Goal: Task Accomplishment & Management: Complete application form

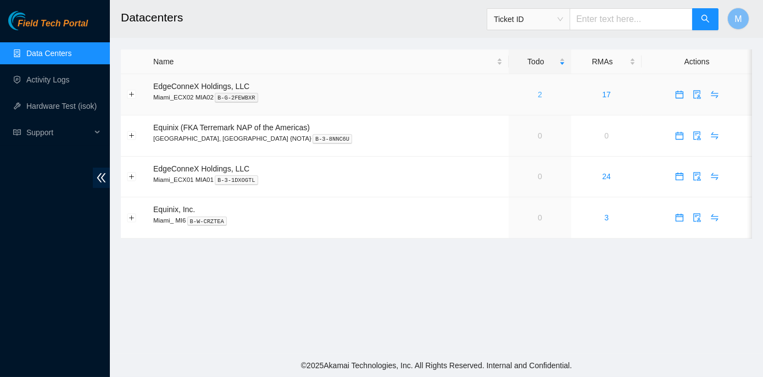
click at [538, 92] on link "2" at bounding box center [540, 94] width 4 height 9
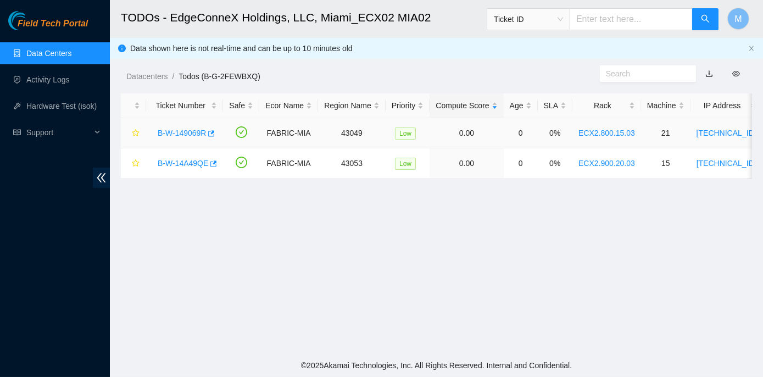
click at [186, 126] on div "B-W-149069R" at bounding box center [184, 133] width 65 height 18
click at [181, 135] on link "B-W-149069R" at bounding box center [182, 133] width 48 height 9
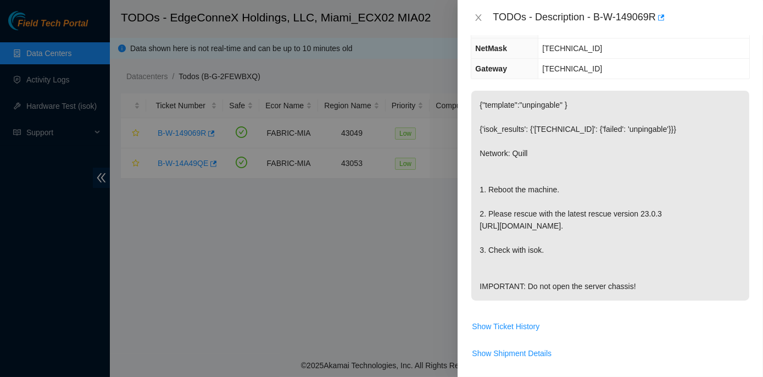
scroll to position [149, 0]
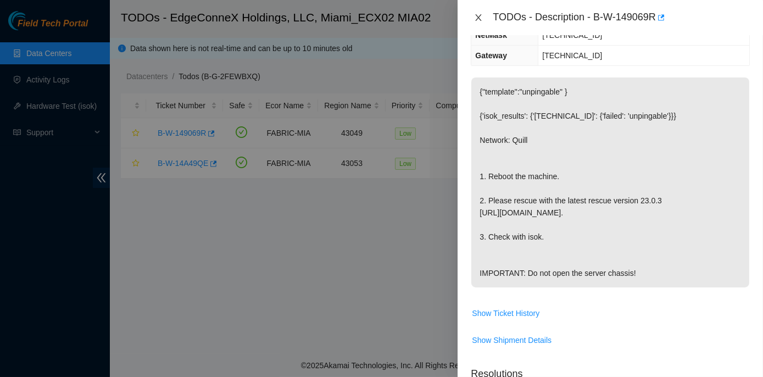
click at [481, 17] on icon "close" at bounding box center [478, 17] width 9 height 9
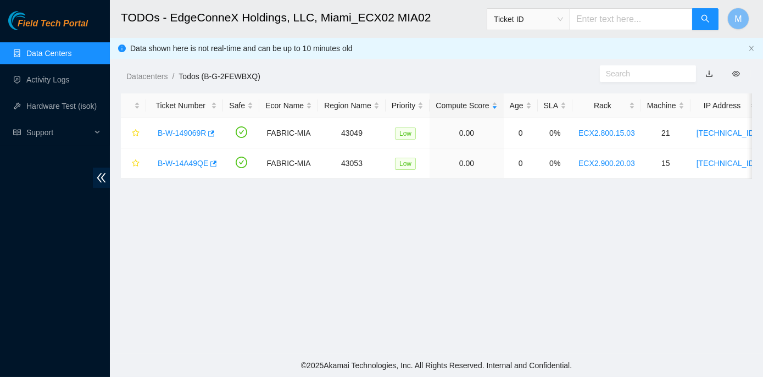
scroll to position [186, 0]
click at [187, 161] on link "B-W-14A49QE" at bounding box center [183, 163] width 51 height 9
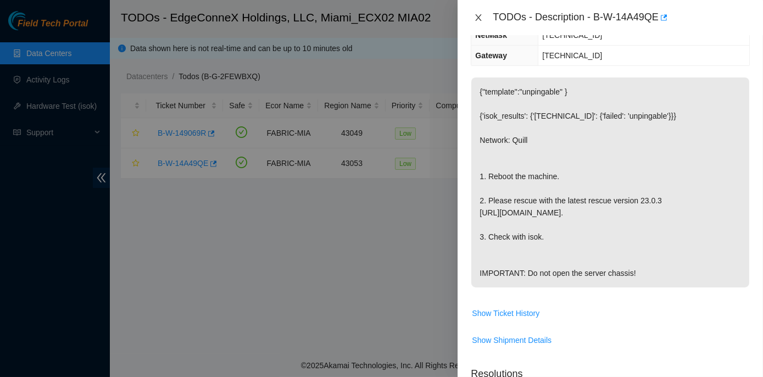
click at [478, 14] on icon "close" at bounding box center [478, 17] width 9 height 9
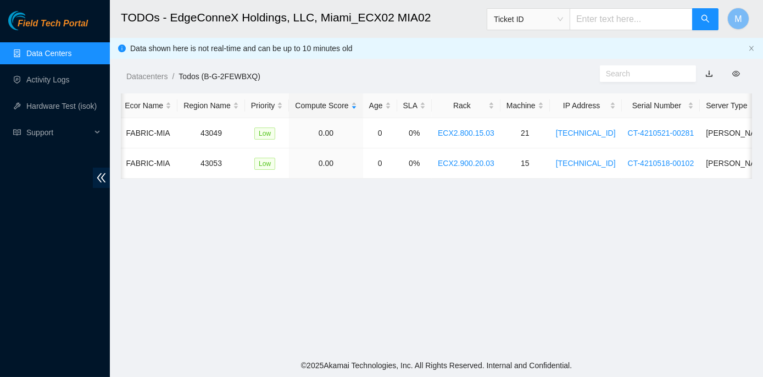
scroll to position [0, 243]
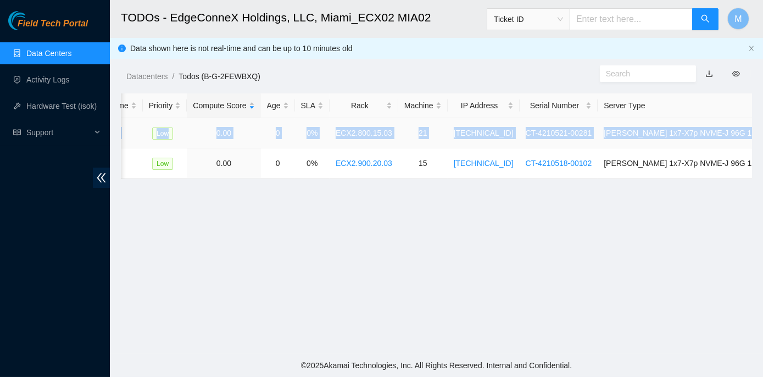
drag, startPoint x: 155, startPoint y: 132, endPoint x: 748, endPoint y: 130, distance: 593.5
click at [748, 130] on tr "B-W-149069R FABRIC-MIA 43049 Low 0.00 0 0% ECX2.800.15.03 21 104.94.101.88 CT-4…" at bounding box center [354, 133] width 953 height 30
copy tr "B-W-149069R FABRIC-MIA 43049 Low 0.00 0 0% ECX2.800.15.03 21 104.94.101.88 CT-4…"
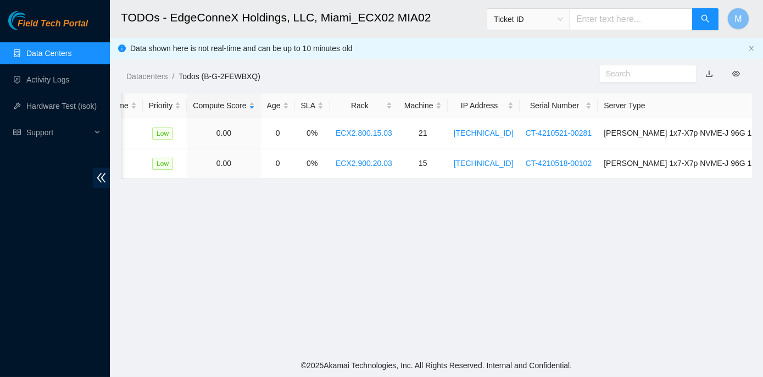
click at [353, 268] on main "TODOs - EdgeConneX Holdings, LLC, Miami_ECX02 MIA02 Ticket ID M Data shown here…" at bounding box center [436, 177] width 653 height 354
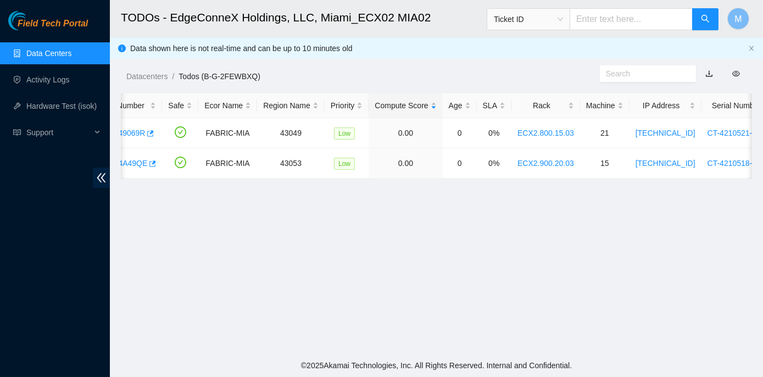
scroll to position [0, 0]
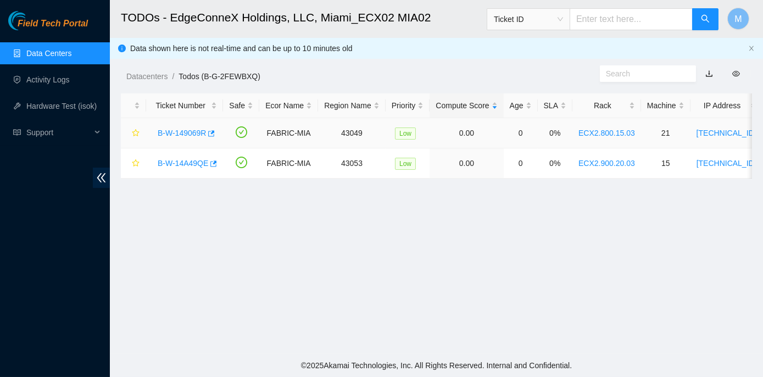
click at [176, 132] on link "B-W-149069R" at bounding box center [182, 133] width 48 height 9
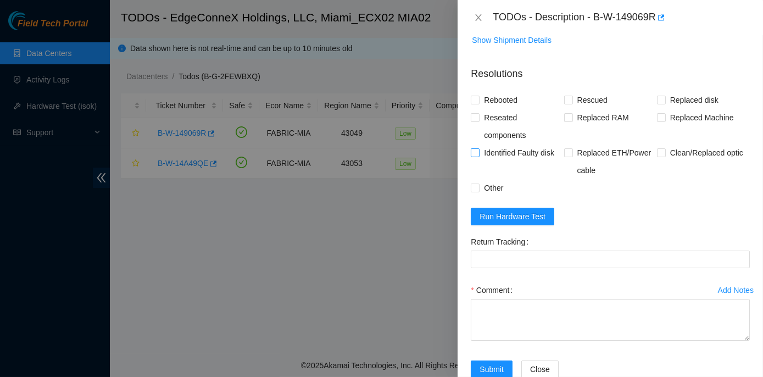
scroll to position [475, 0]
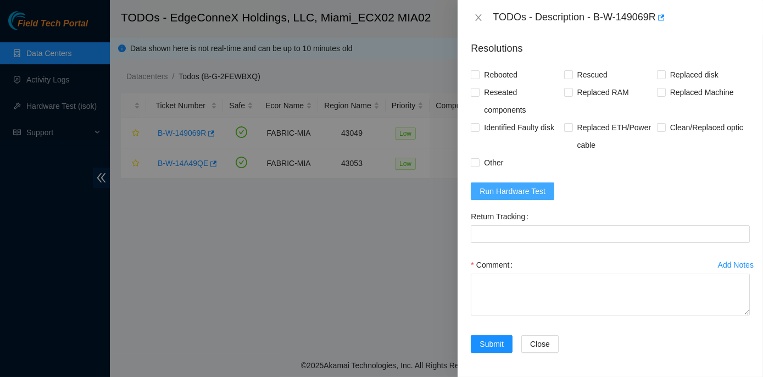
click at [500, 190] on span "Run Hardware Test" at bounding box center [513, 191] width 66 height 12
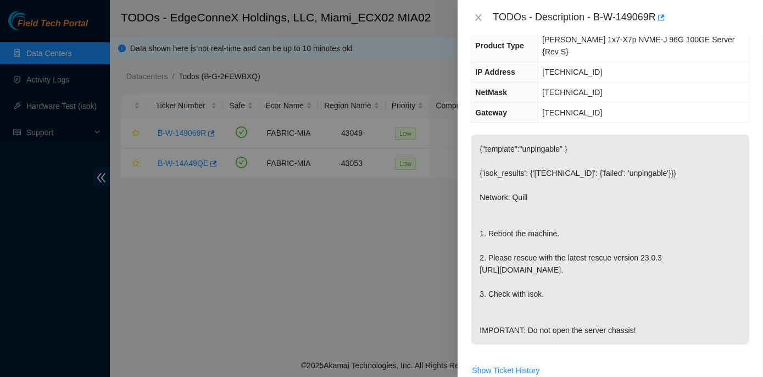
scroll to position [75, 0]
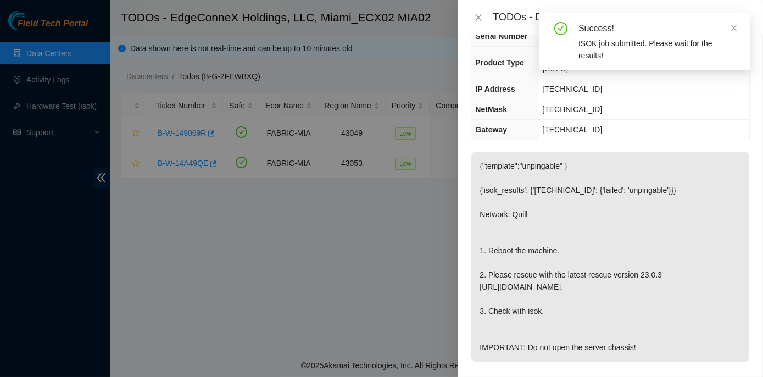
drag, startPoint x: 476, startPoint y: 222, endPoint x: 634, endPoint y: 322, distance: 186.8
click at [634, 322] on p "{"template":"unpingable" } {'isok_results': {'104.94.101.88': {'failed': 'unpin…" at bounding box center [611, 257] width 278 height 210
copy p "1. Reboot the machine. 2. Please rescue with the latest rescue version 23.0.3 h…"
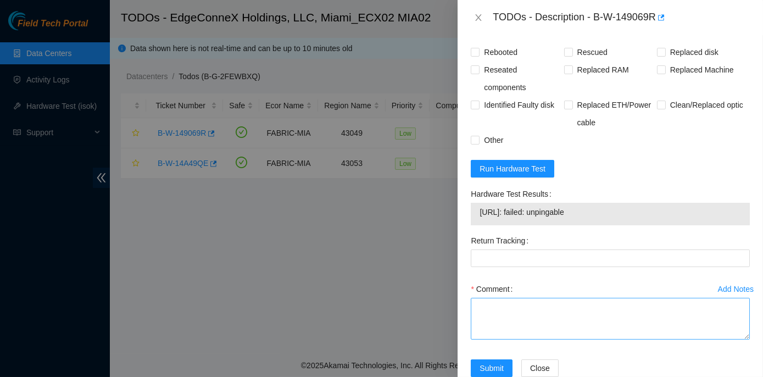
scroll to position [522, 0]
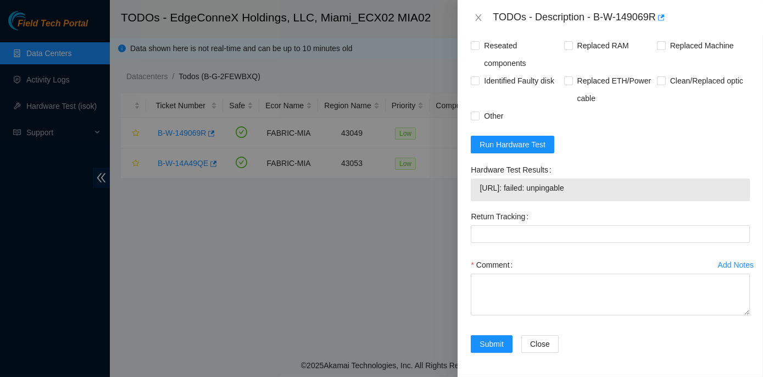
drag, startPoint x: 468, startPoint y: 165, endPoint x: 593, endPoint y: 189, distance: 127.0
click at [593, 189] on div "Hardware Test Results 104.94.101.88: failed: unpingable" at bounding box center [611, 184] width 288 height 47
copy div "Hardware Test Results 104.94.101.88: failed: unpingable"
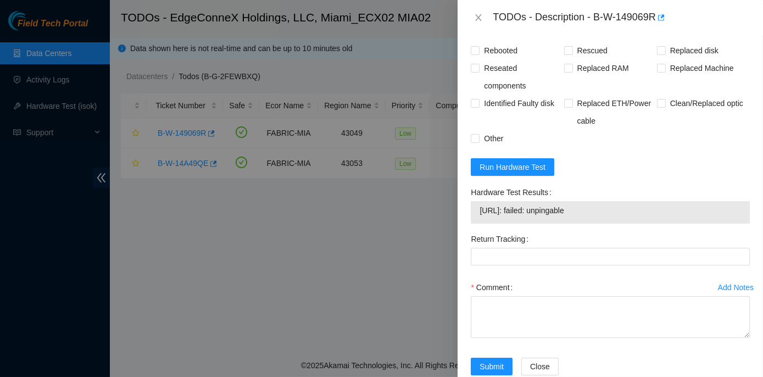
scroll to position [500, 0]
click at [510, 165] on span "Run Hardware Test" at bounding box center [513, 166] width 66 height 12
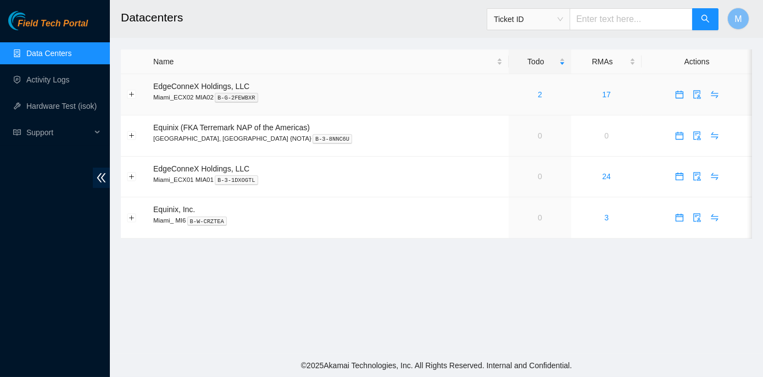
click at [515, 95] on div "2" at bounding box center [540, 94] width 51 height 12
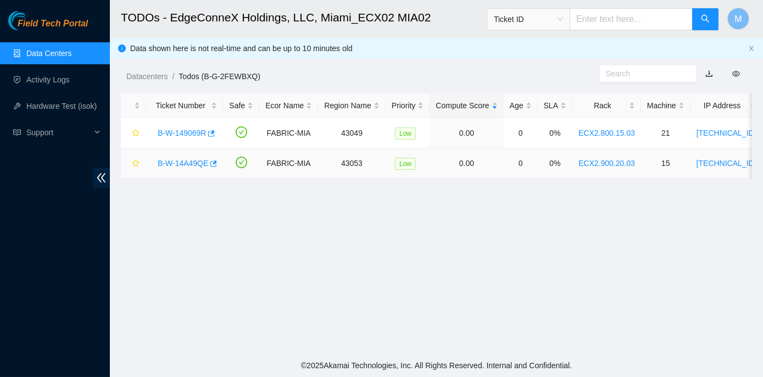
click at [169, 164] on link "B-W-14A49QE" at bounding box center [183, 163] width 51 height 9
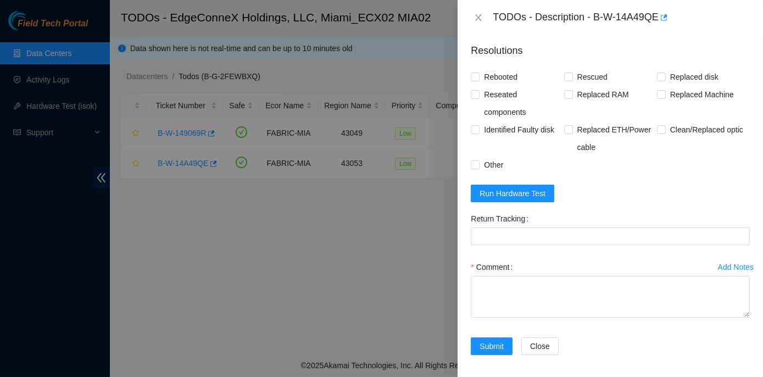
scroll to position [475, 0]
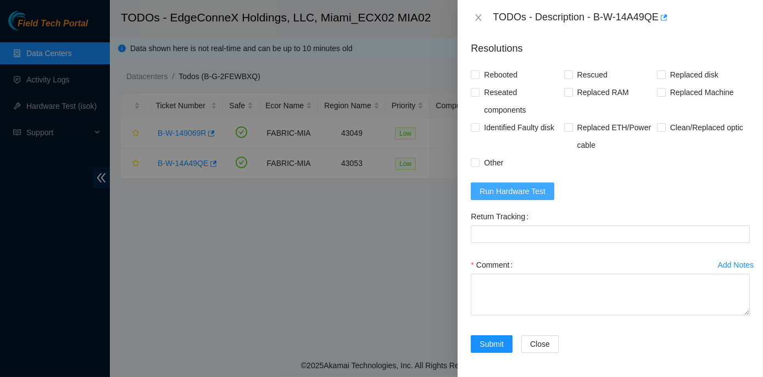
click at [512, 189] on span "Run Hardware Test" at bounding box center [513, 191] width 66 height 12
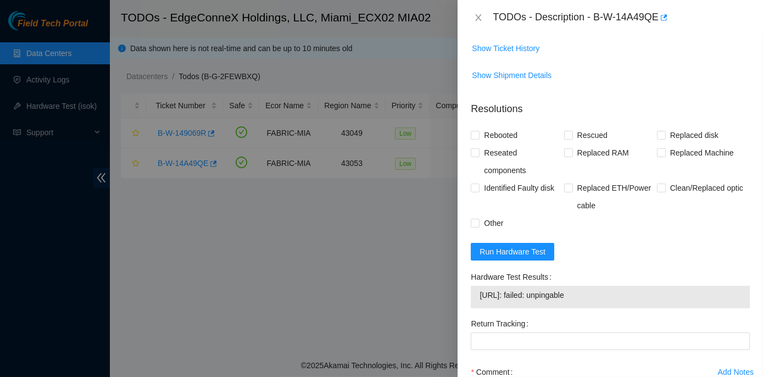
scroll to position [450, 0]
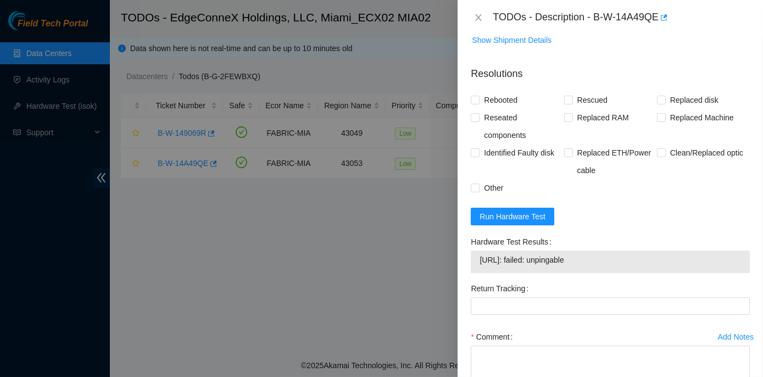
drag, startPoint x: 467, startPoint y: 240, endPoint x: 597, endPoint y: 263, distance: 132.3
click at [597, 263] on div "Problem Type Hardware Rack Number ECX2.900.20.03 Machine Number 15 Serial Numbe…" at bounding box center [611, 206] width 306 height 342
copy div "Hardware Test Results 23.220.207.18: failed: unpingable"
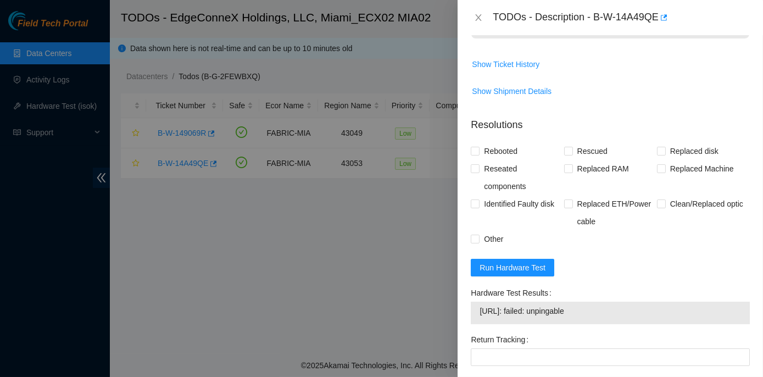
scroll to position [400, 0]
copy div "Hardware Test Results 23.220.207.18: failed: unpingable"
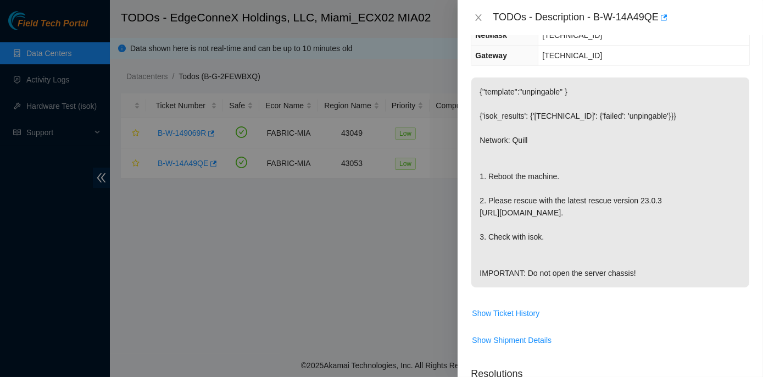
scroll to position [0, 0]
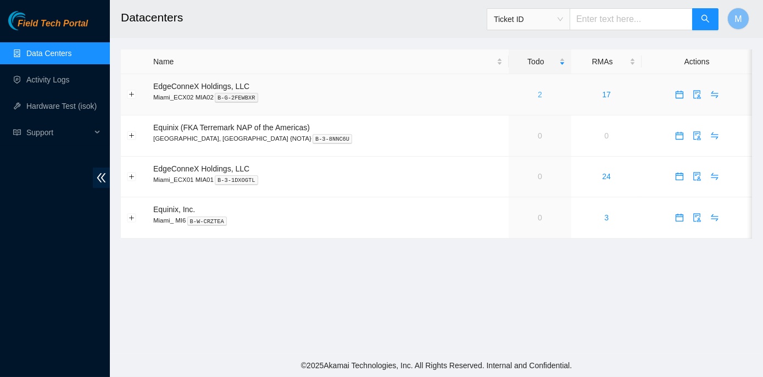
click at [538, 92] on link "2" at bounding box center [540, 94] width 4 height 9
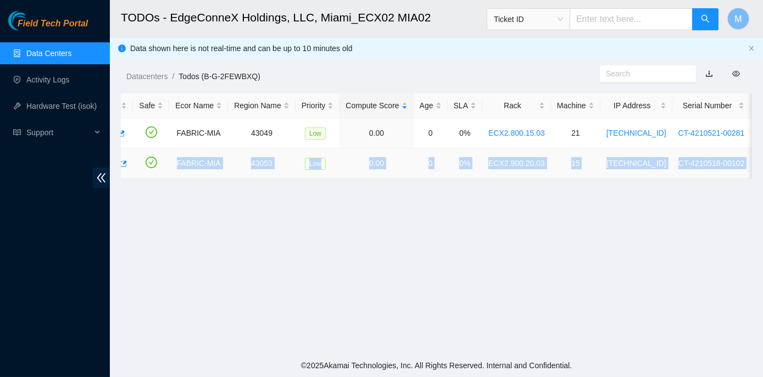
scroll to position [0, 243]
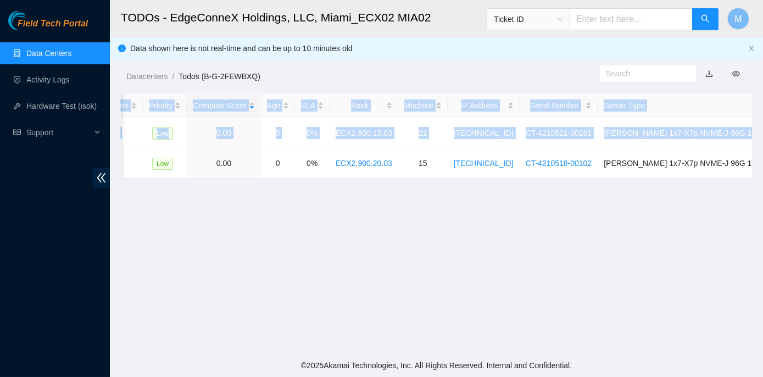
drag, startPoint x: 155, startPoint y: 161, endPoint x: 765, endPoint y: 165, distance: 610.0
click at [763, 165] on html "Field Tech Portal Data Centers Activity Logs Hardware Test (isok) Support TODOs…" at bounding box center [381, 188] width 763 height 377
copy table "Ticket Number Safe Ecor Name Region Name Priority Compute Score Age SLA Rack Ma…"
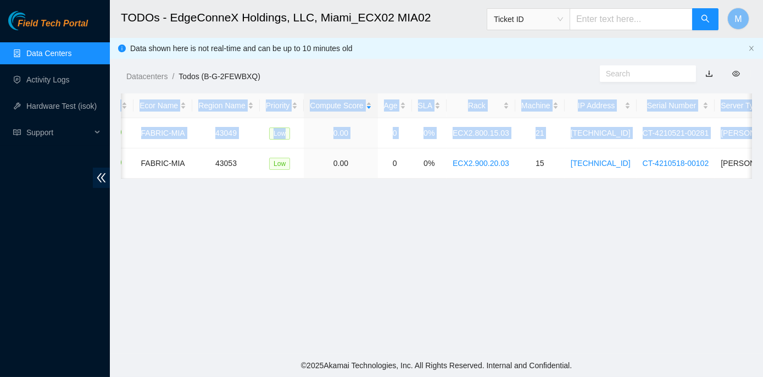
scroll to position [0, 0]
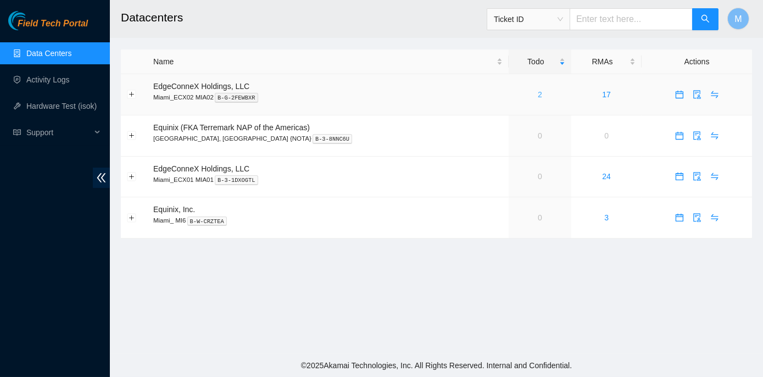
click at [538, 93] on link "2" at bounding box center [540, 94] width 4 height 9
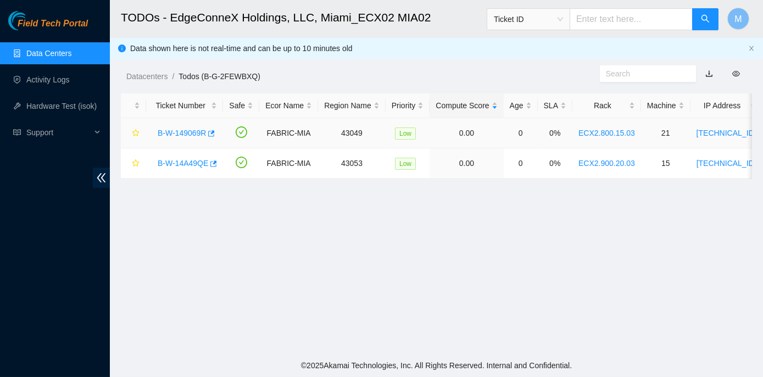
click at [195, 132] on link "B-W-149069R" at bounding box center [182, 133] width 48 height 9
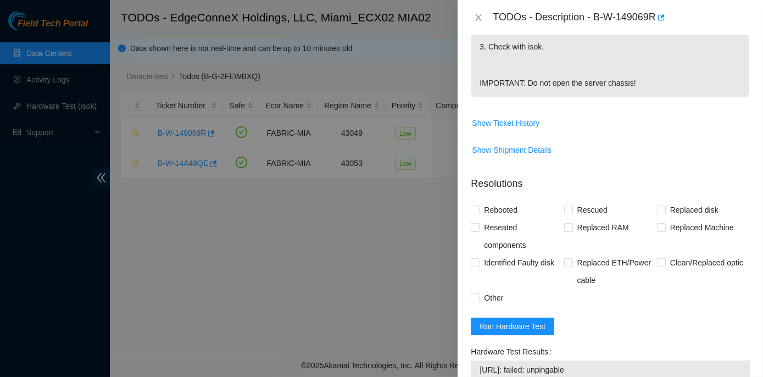
scroll to position [400, 0]
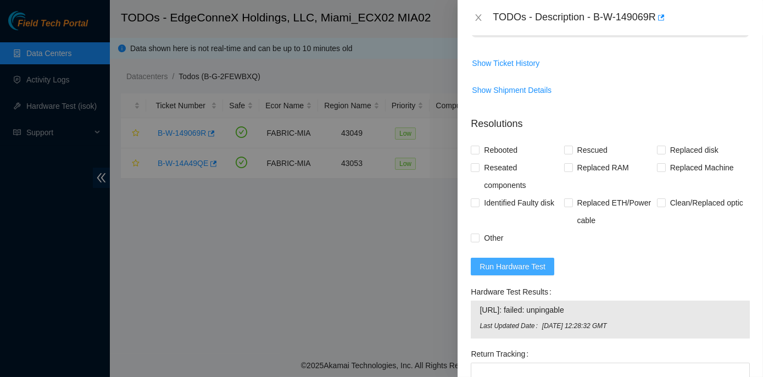
click at [511, 260] on span "Run Hardware Test" at bounding box center [513, 266] width 66 height 12
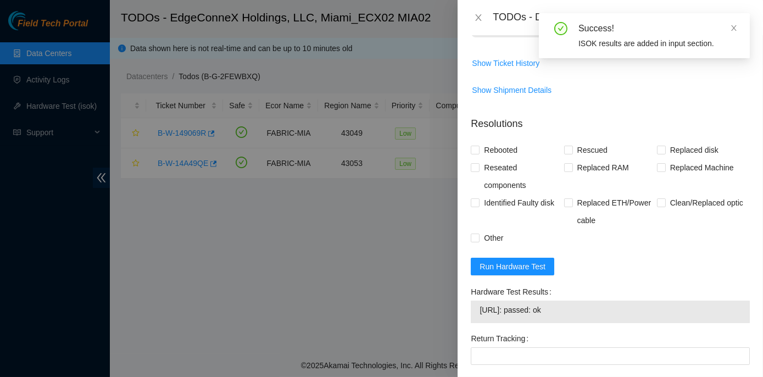
scroll to position [522, 0]
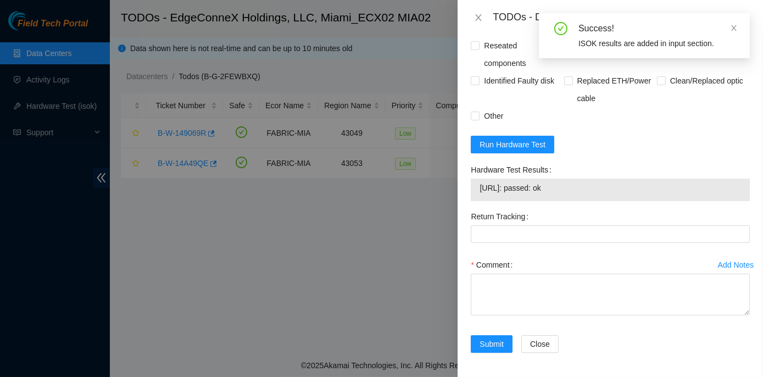
drag, startPoint x: 465, startPoint y: 164, endPoint x: 574, endPoint y: 189, distance: 111.0
click at [574, 189] on div "Problem Type Hardware Rack Number ECX2.800.15.03 Machine Number 21 Serial Numbe…" at bounding box center [611, 206] width 306 height 342
copy div "Hardware Test Results 104.94.101.88: passed: ok"
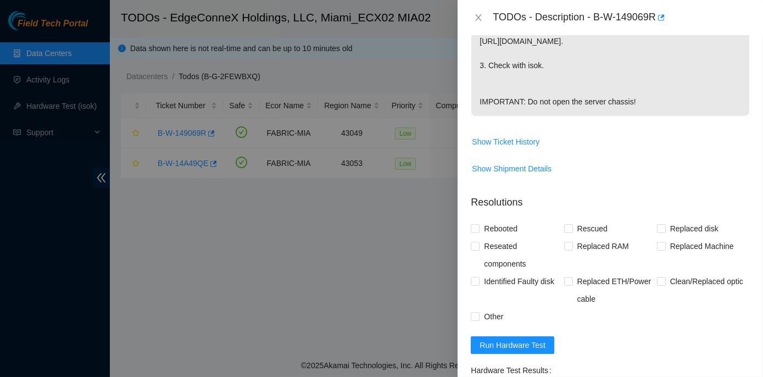
scroll to position [350, 0]
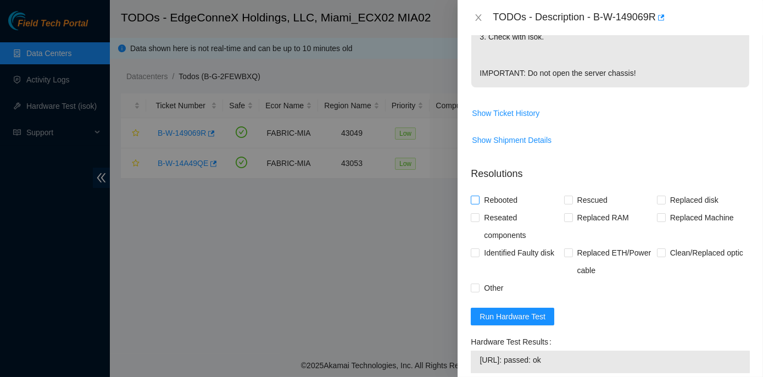
click at [475, 201] on input "Rebooted" at bounding box center [475, 200] width 8 height 8
checkbox input "true"
drag, startPoint x: 565, startPoint y: 198, endPoint x: 563, endPoint y: 206, distance: 8.2
click at [565, 199] on input "Rescued" at bounding box center [568, 200] width 8 height 8
checkbox input "true"
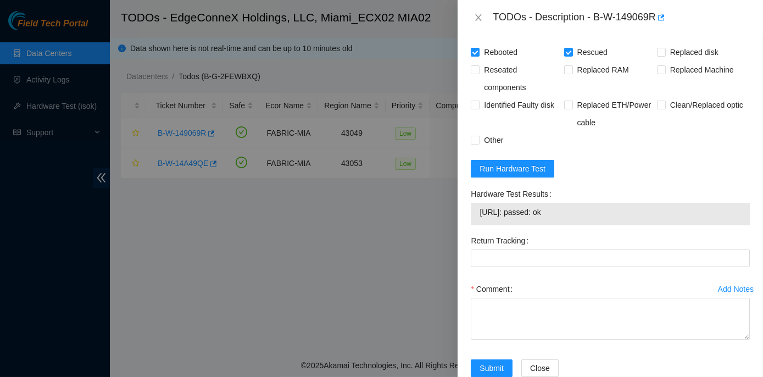
scroll to position [522, 0]
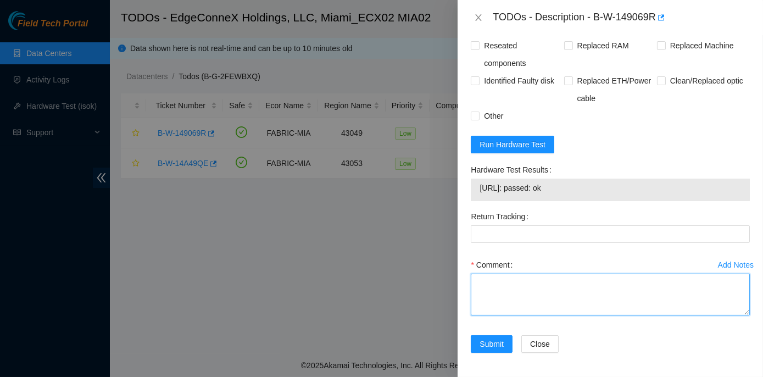
click at [484, 280] on textarea "Comment" at bounding box center [610, 295] width 279 height 42
paste textarea "Rack No: ECX2.800.15.03 Machine No:21 IP: 104.94.101.88 Serial No: CT-4210521-0…"
type textarea "Rack No: ECX2.800.15.03 Machine No:21 IP: 104.94.101.88 Serial No: CT-4210521-0…"
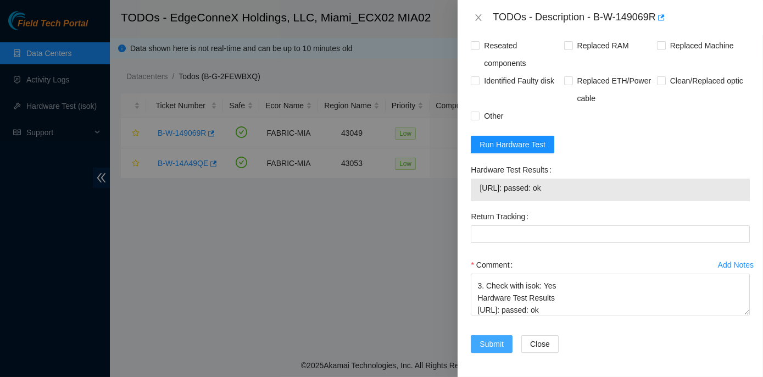
click at [497, 344] on span "Submit" at bounding box center [492, 344] width 24 height 12
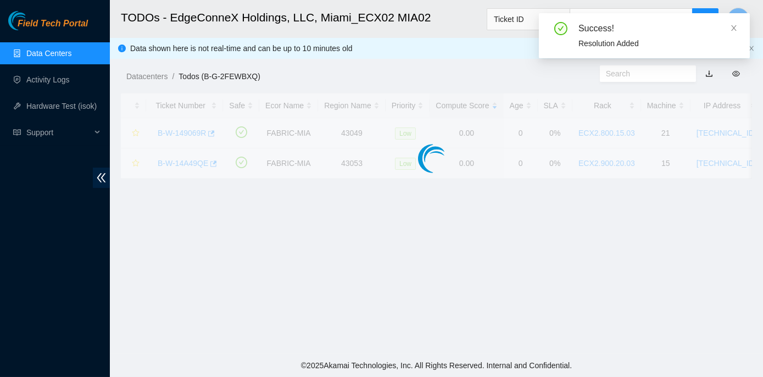
scroll to position [306, 0]
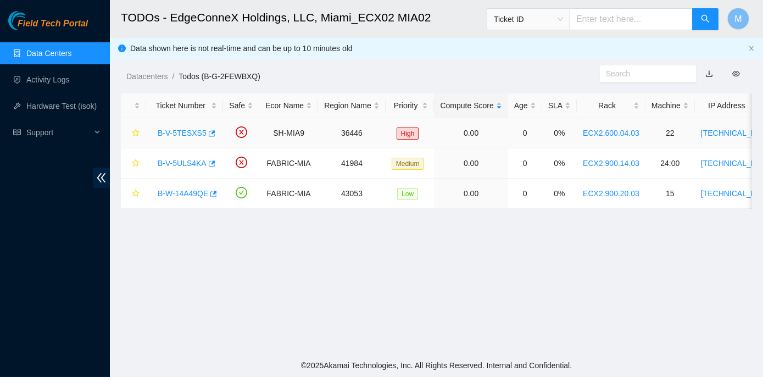
click at [171, 132] on link "B-V-5TESXS5" at bounding box center [182, 133] width 49 height 9
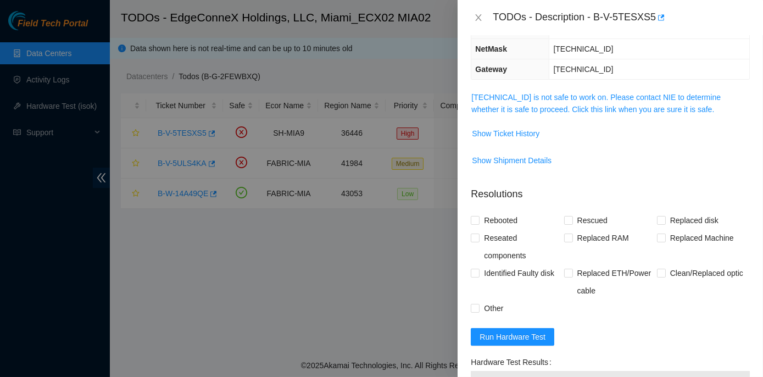
scroll to position [82, 0]
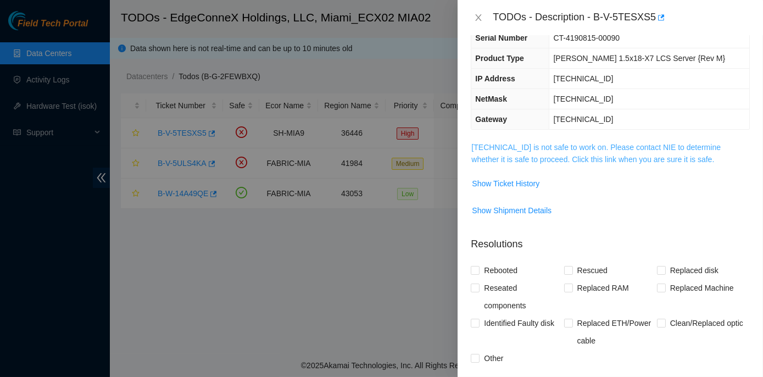
click at [586, 145] on link "23.205.45.59 is not safe to work on. Please contact NIE to determine whether it…" at bounding box center [596, 153] width 249 height 21
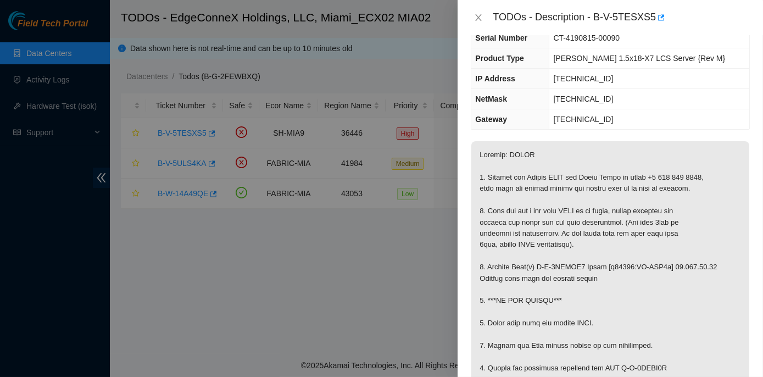
scroll to position [132, 0]
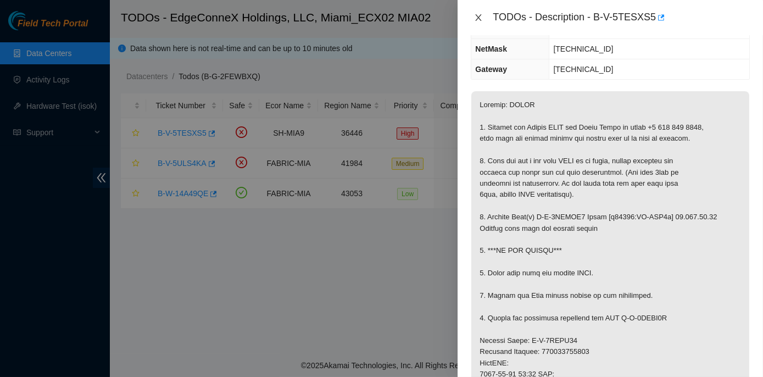
click at [479, 15] on icon "close" at bounding box center [478, 17] width 9 height 9
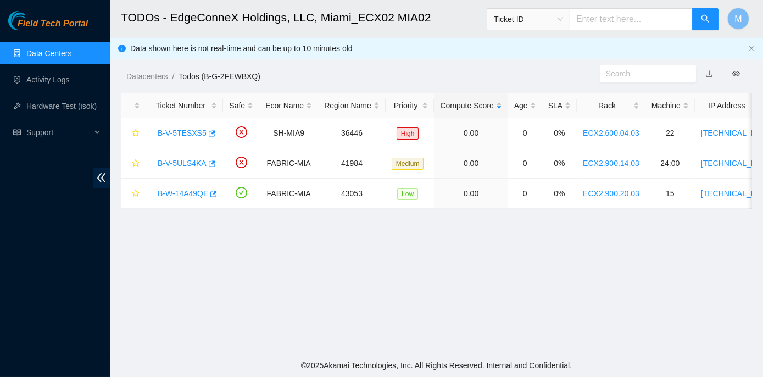
scroll to position [168, 0]
drag, startPoint x: 154, startPoint y: 132, endPoint x: 201, endPoint y: 132, distance: 46.7
click at [201, 132] on div "B-V-5TESXS5" at bounding box center [184, 133] width 65 height 18
drag, startPoint x: 201, startPoint y: 132, endPoint x: 183, endPoint y: 162, distance: 35.2
click at [183, 162] on link "B-V-5ULS4KA" at bounding box center [182, 163] width 49 height 9
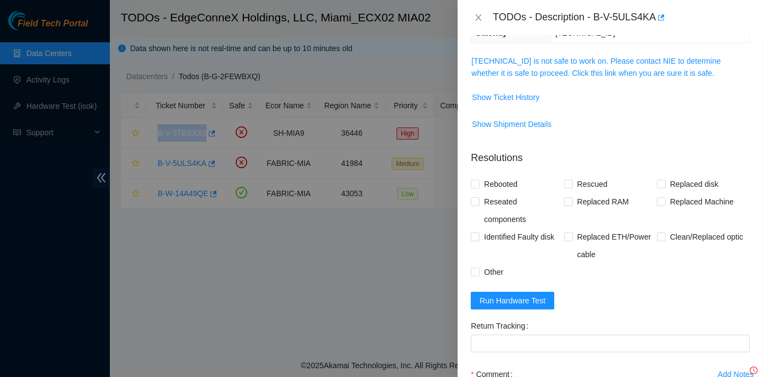
scroll to position [132, 0]
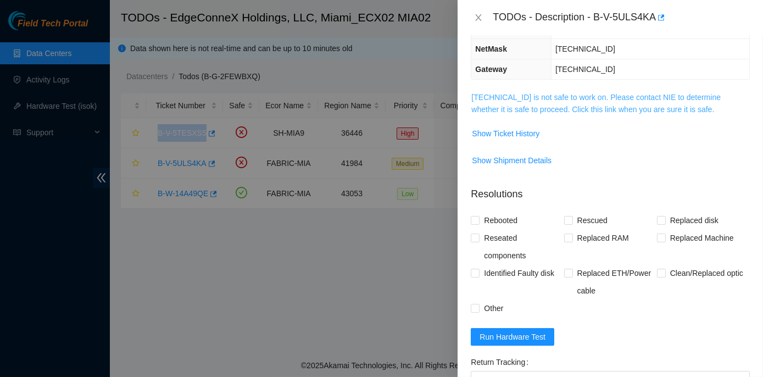
click at [592, 94] on link "23.218.255.50 is not safe to work on. Please contact NIE to determine whether i…" at bounding box center [596, 103] width 249 height 21
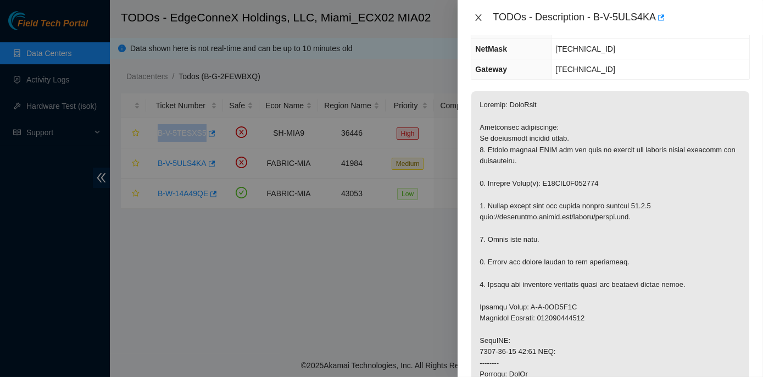
click at [478, 17] on icon "close" at bounding box center [478, 17] width 9 height 9
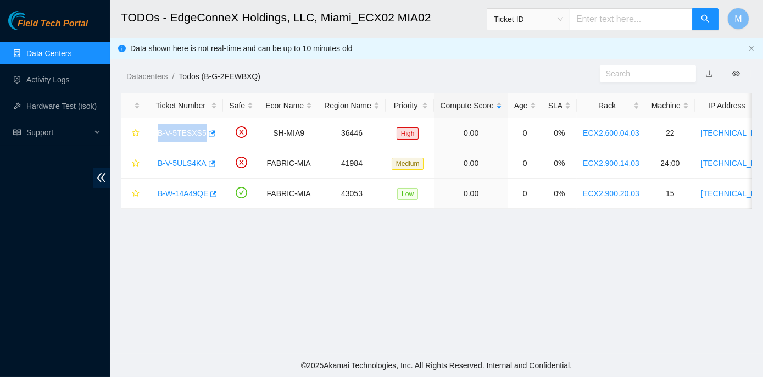
scroll to position [168, 0]
copy link "B-V-5TESXS5"
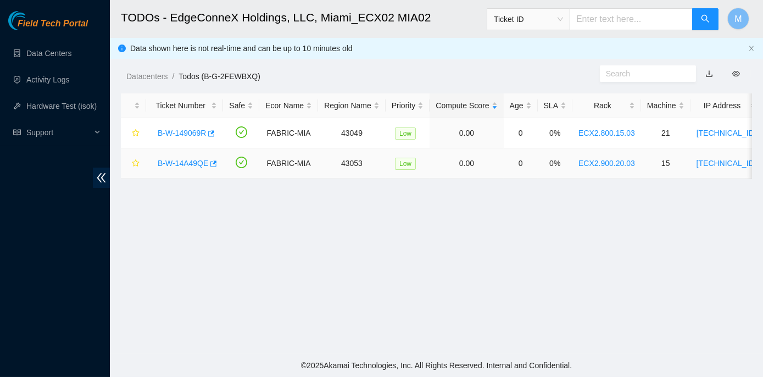
click at [182, 163] on link "B-W-14A49QE" at bounding box center [183, 163] width 51 height 9
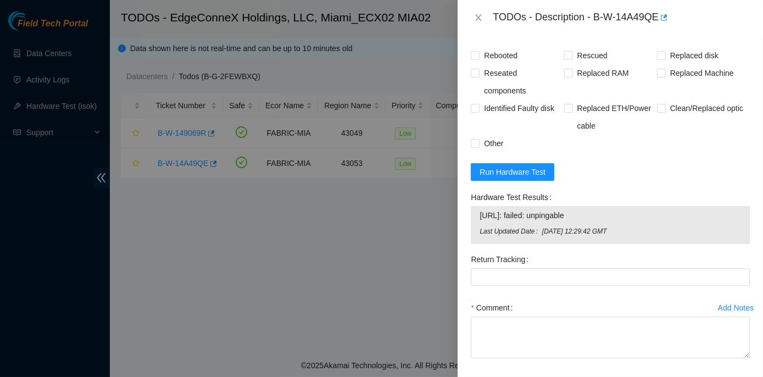
scroll to position [500, 0]
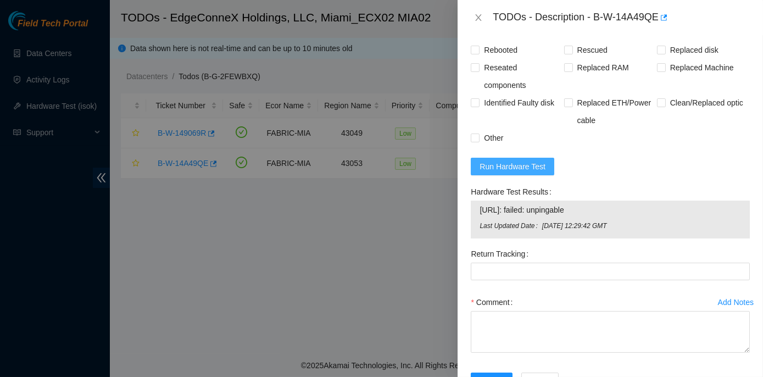
click at [514, 166] on span "Run Hardware Test" at bounding box center [513, 166] width 66 height 12
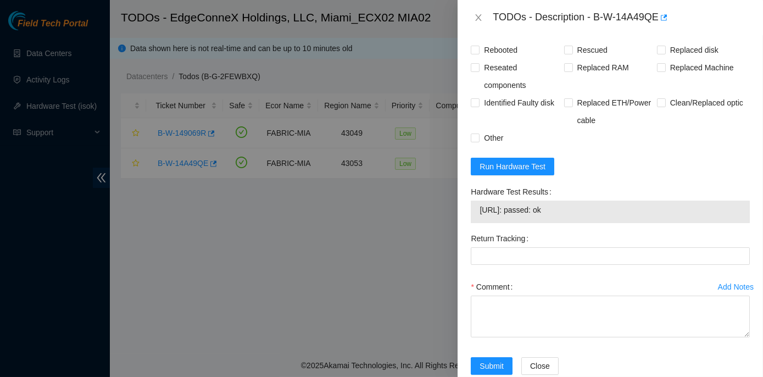
drag, startPoint x: 567, startPoint y: 209, endPoint x: 467, endPoint y: 187, distance: 102.5
click at [467, 187] on div "Hardware Test Results [URL]: passed: ok" at bounding box center [611, 206] width 288 height 47
copy div "Hardware Test Results [URL]: passed: ok"
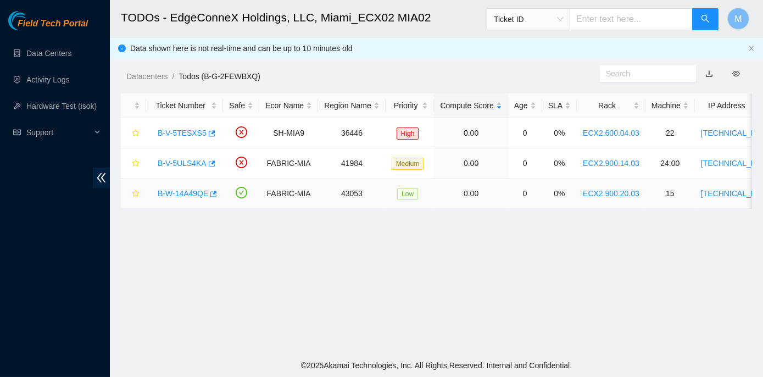
click at [191, 192] on link "B-W-14A49QE" at bounding box center [183, 193] width 51 height 9
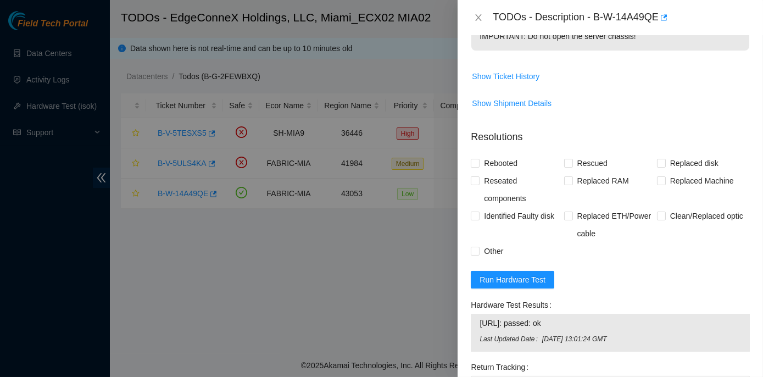
scroll to position [337, 0]
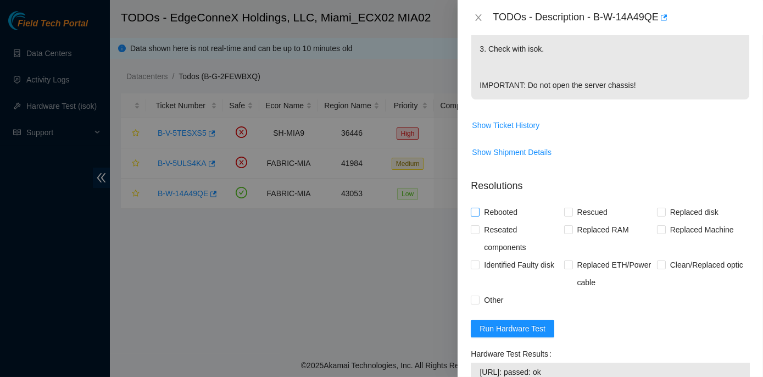
click at [476, 208] on input "Rebooted" at bounding box center [475, 212] width 8 height 8
checkbox input "true"
click at [567, 208] on input "Rescued" at bounding box center [568, 212] width 8 height 8
checkbox input "true"
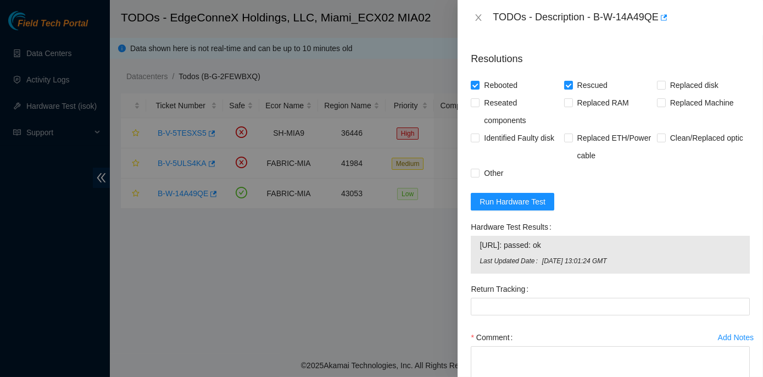
scroll to position [537, 0]
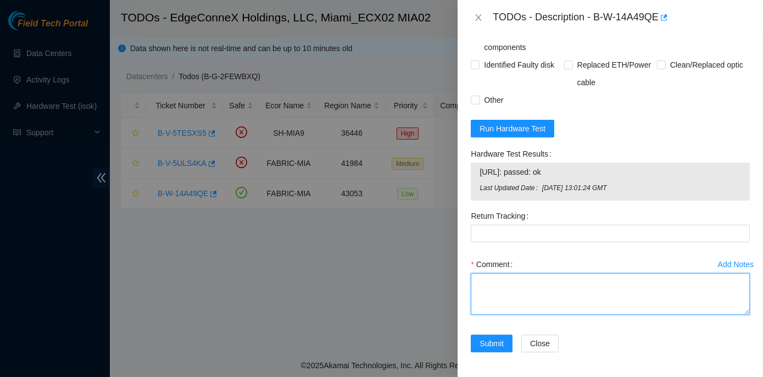
click at [491, 277] on textarea "Comment" at bounding box center [610, 294] width 279 height 42
paste textarea "Rack No: ECX2.900.20.03 Machine No:15 IP: 23.220.207.18 Serial No: CT-4210518-0…"
type textarea "Rack No: ECX2.900.20.03 Machine No:15 IP: 23.220.207.18 Serial No: CT-4210518-0…"
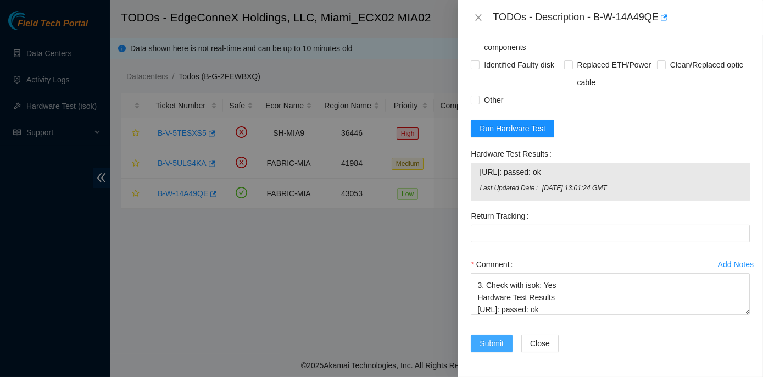
click at [491, 342] on span "Submit" at bounding box center [492, 343] width 24 height 12
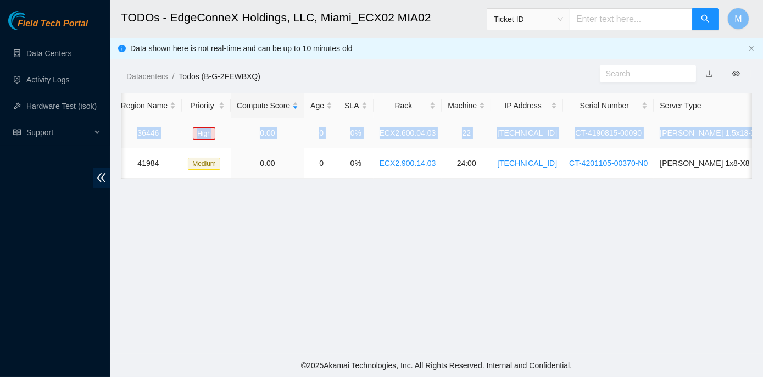
scroll to position [0, 210]
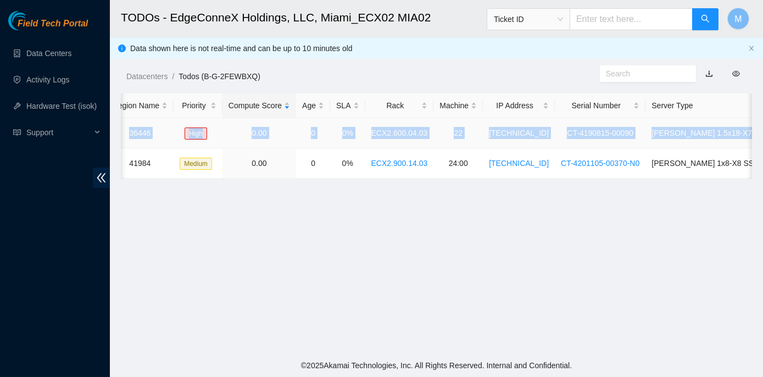
drag, startPoint x: 148, startPoint y: 131, endPoint x: 750, endPoint y: 136, distance: 602.3
click at [750, 136] on tr "B-V-5TESXS5 SH-MIA9 36446 High 0.00 0 0% ECX2.600.04.03 22 23.205.45.59 CT-4190…" at bounding box center [370, 133] width 919 height 30
copy tr "B-V-5TESXS5 SH-MIA9 36446 High 0.00 0 0% ECX2.600.04.03 22 23.205.45.59 CT-4190…"
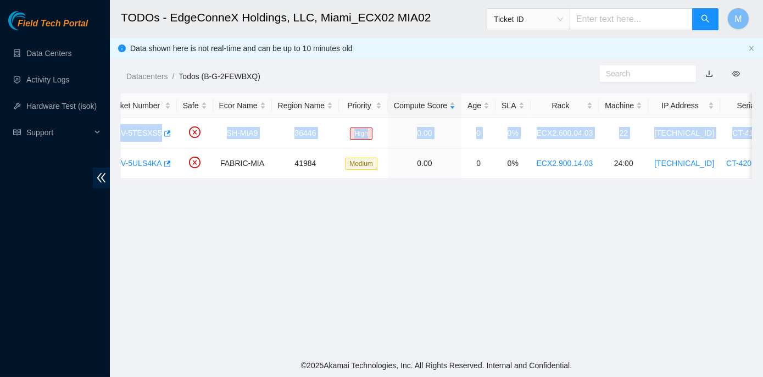
scroll to position [0, 0]
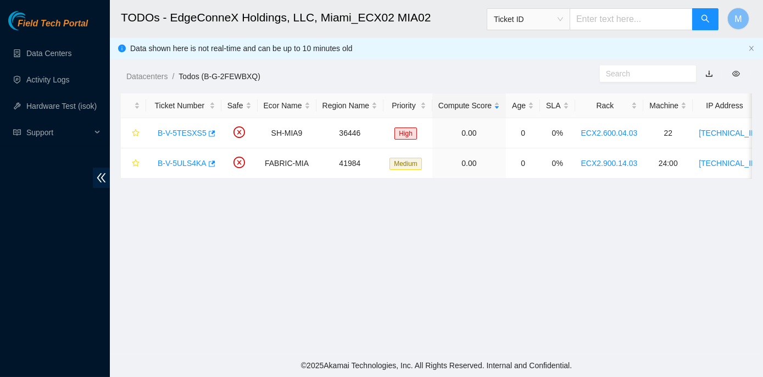
click at [187, 225] on main "TODOs - EdgeConneX Holdings, LLC, Miami_ECX02 MIA02 Ticket ID M Data shown here…" at bounding box center [436, 177] width 653 height 354
click at [171, 132] on link "B-V-5TESXS5" at bounding box center [182, 133] width 49 height 9
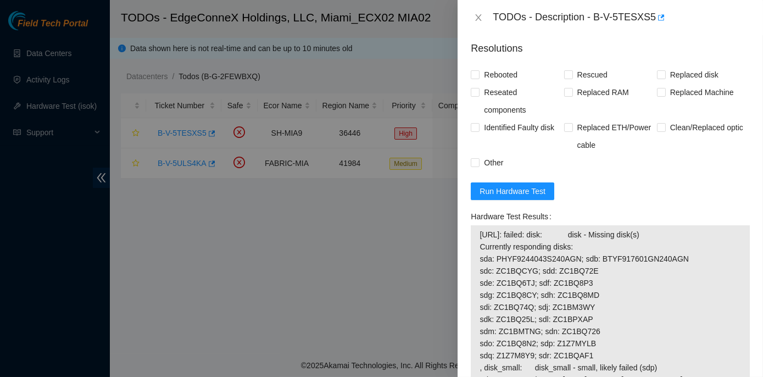
scroll to position [581, 0]
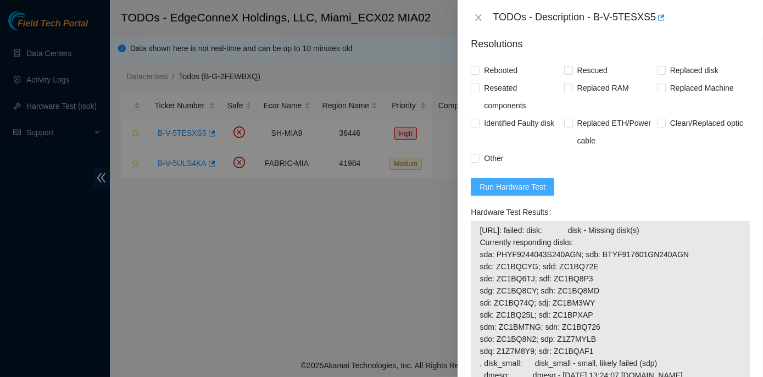
click at [519, 186] on span "Run Hardware Test" at bounding box center [513, 187] width 66 height 12
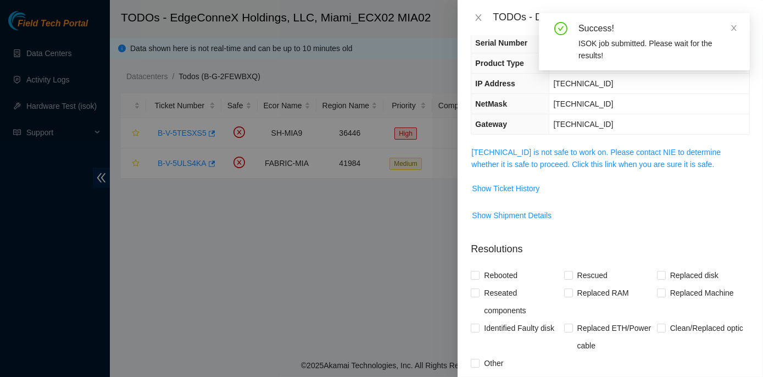
scroll to position [27, 0]
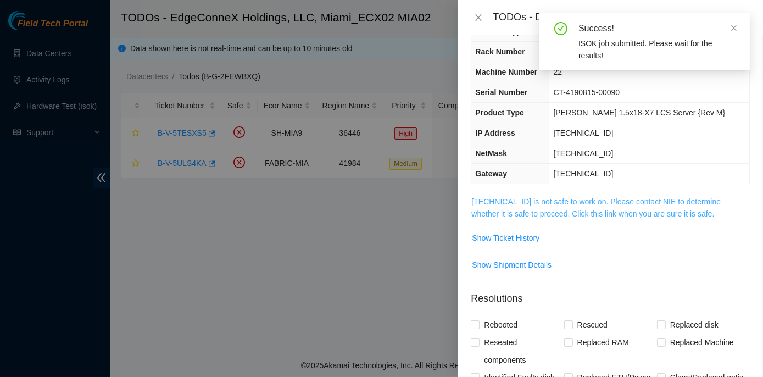
click at [569, 198] on link "23.205.45.59 is not safe to work on. Please contact NIE to determine whether it…" at bounding box center [596, 207] width 249 height 21
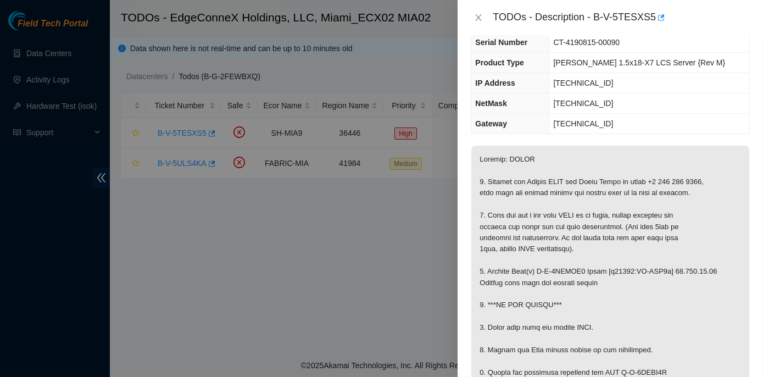
scroll to position [127, 0]
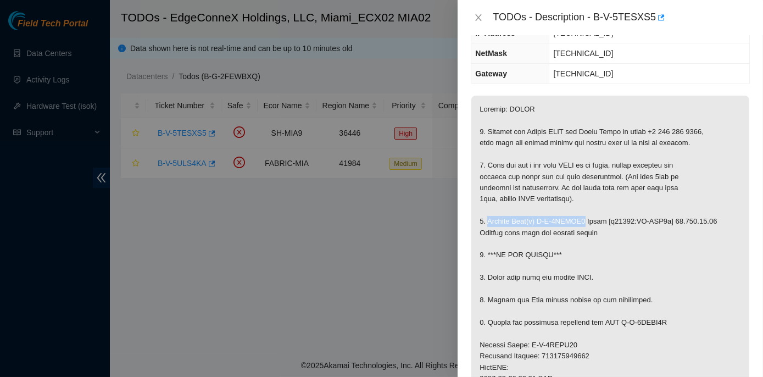
drag, startPoint x: 487, startPoint y: 218, endPoint x: 578, endPoint y: 223, distance: 90.8
click at [578, 223] on p at bounding box center [611, 362] width 278 height 533
copy p "Replace Disk(s) B-V-5TESXS5"
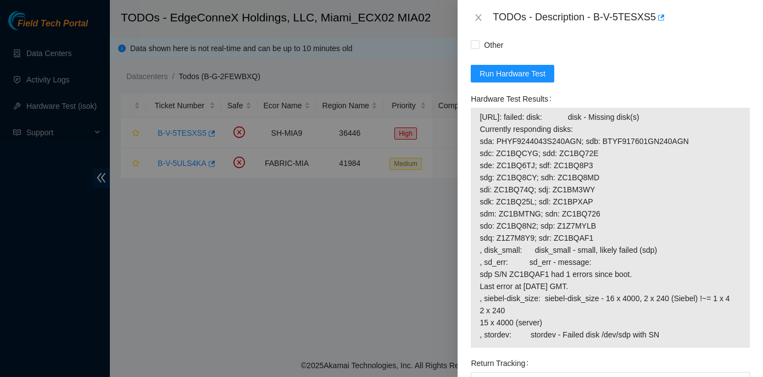
scroll to position [927, 0]
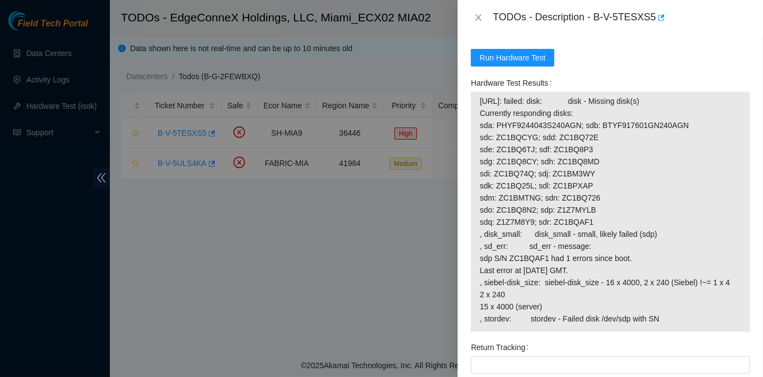
drag, startPoint x: 470, startPoint y: 78, endPoint x: 673, endPoint y: 319, distance: 315.5
click at [673, 319] on div "Hardware Test Results 23.205.45.59: failed: disk: disk - Missing disk(s) Curren…" at bounding box center [611, 206] width 288 height 264
copy div "Hardware Test Results 23.205.45.59: failed: disk: disk - Missing disk(s) Curren…"
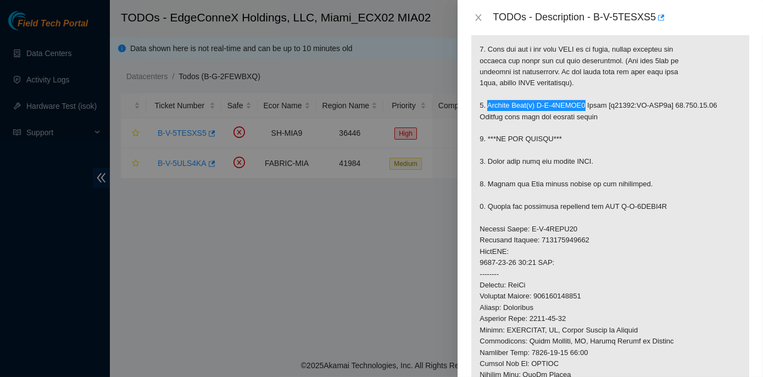
scroll to position [258, 0]
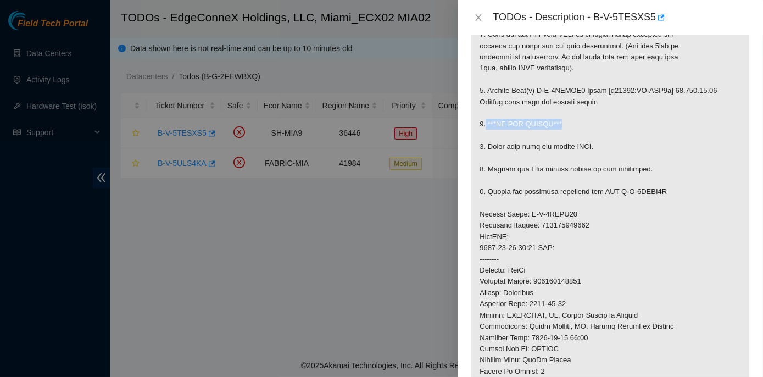
drag, startPoint x: 485, startPoint y: 120, endPoint x: 560, endPoint y: 123, distance: 74.8
click at [560, 123] on p at bounding box center [611, 231] width 278 height 533
copy p "***DO NOT RESCUE***"
drag, startPoint x: 487, startPoint y: 189, endPoint x: 664, endPoint y: 190, distance: 176.4
click at [664, 190] on p at bounding box center [611, 231] width 278 height 533
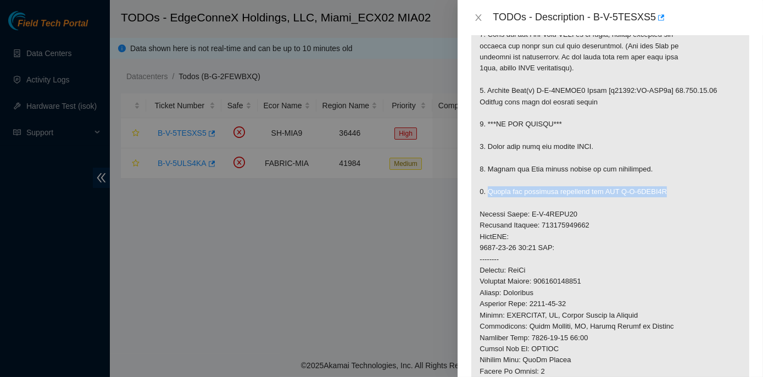
copy p "Return the defective equipment via RMA B-V-5UODK4I"
click at [536, 279] on p at bounding box center [611, 231] width 278 height 533
drag, startPoint x: 536, startPoint y: 280, endPoint x: 589, endPoint y: 280, distance: 52.8
click at [589, 280] on p at bounding box center [611, 231] width 278 height 533
copy p "473665210566"
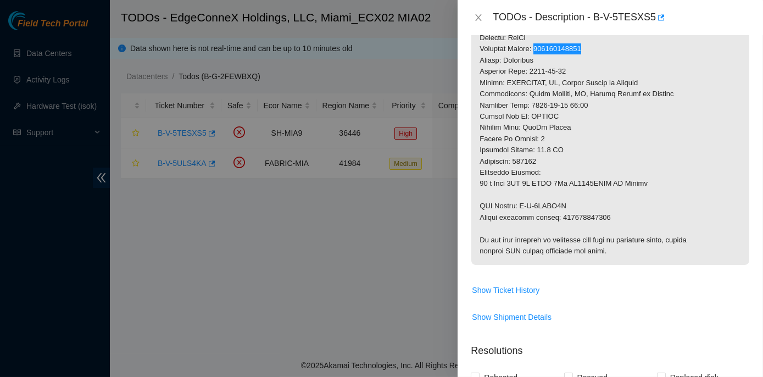
scroll to position [508, 0]
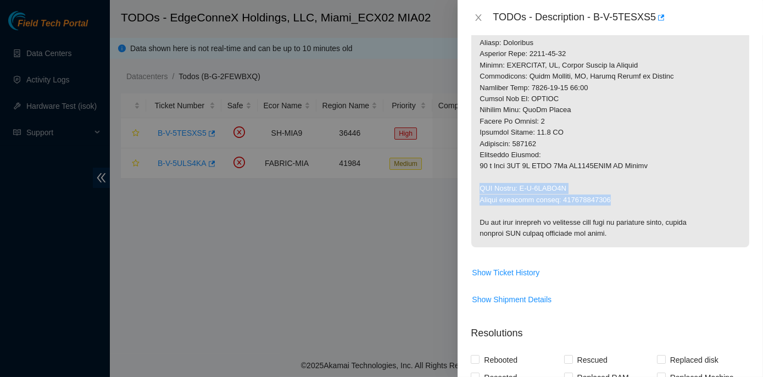
drag, startPoint x: 481, startPoint y: 186, endPoint x: 606, endPoint y: 201, distance: 125.6
copy p "RMA Return: B-V-5UODK4I Return tracking number: 473665210577"
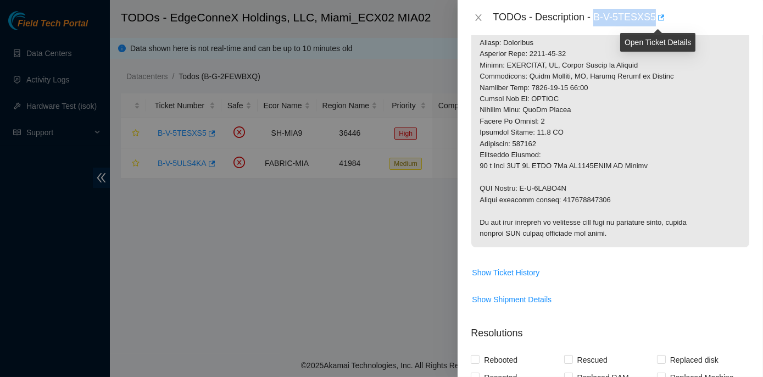
drag, startPoint x: 595, startPoint y: 16, endPoint x: 653, endPoint y: 19, distance: 58.9
click at [653, 19] on div "TODOs - Description - B-V-5TESXS5" at bounding box center [621, 18] width 257 height 18
copy div "B-V-5TESXS5"
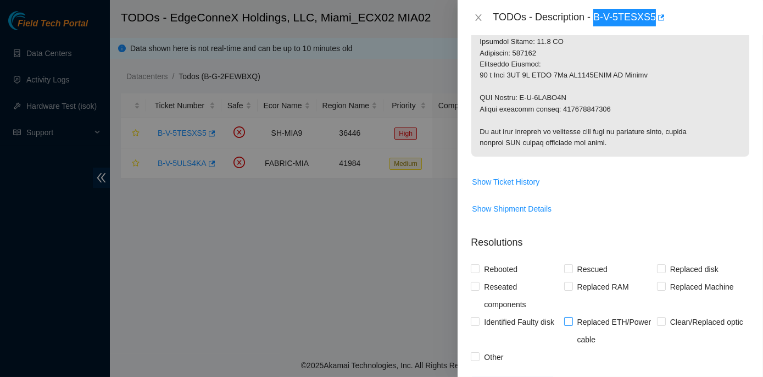
scroll to position [550, 0]
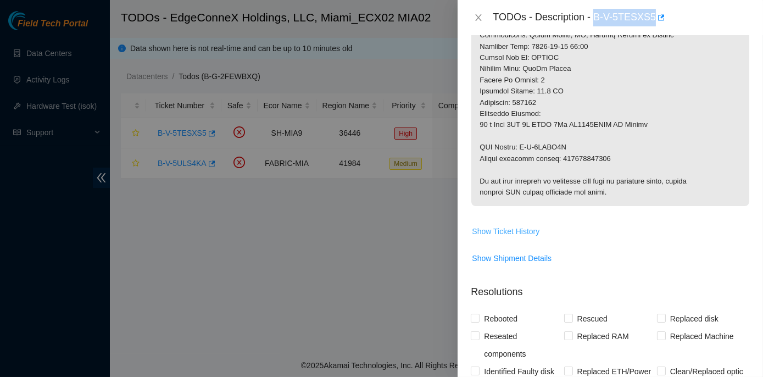
click at [504, 230] on span "Show Ticket History" at bounding box center [506, 231] width 68 height 12
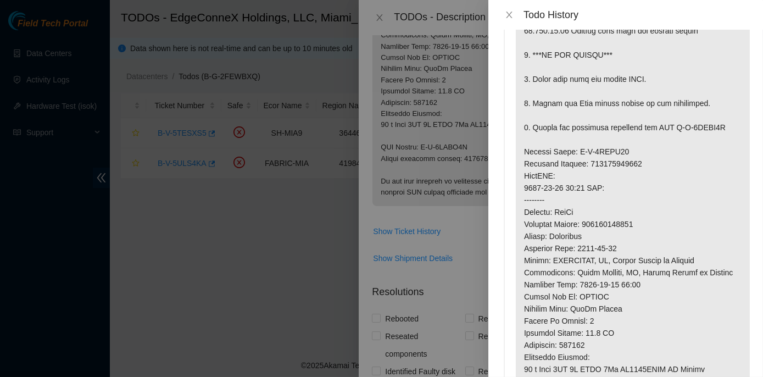
scroll to position [0, 0]
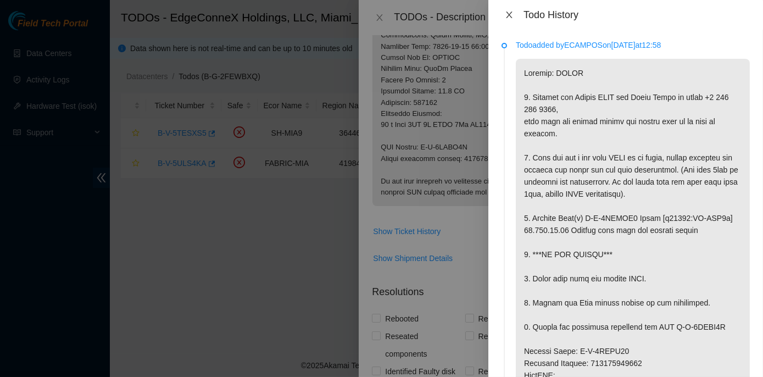
click at [507, 15] on icon "close" at bounding box center [509, 14] width 9 height 9
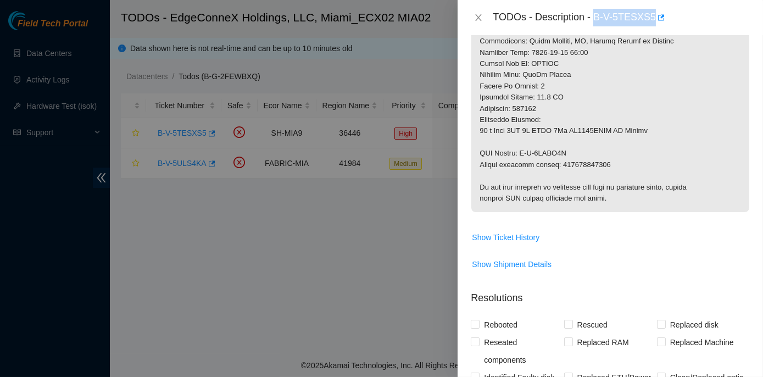
scroll to position [550, 0]
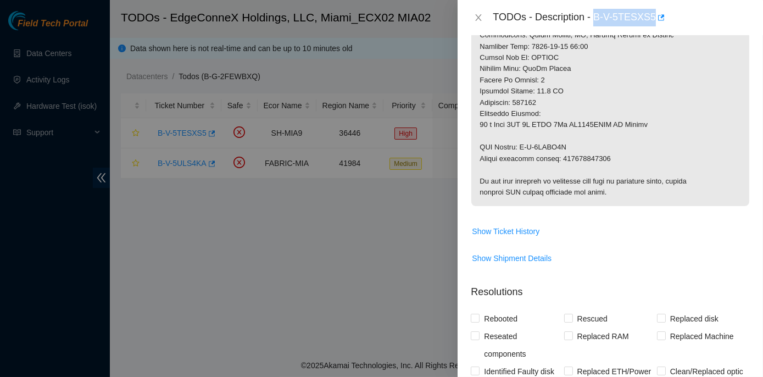
copy div "B-V-5TESXS5"
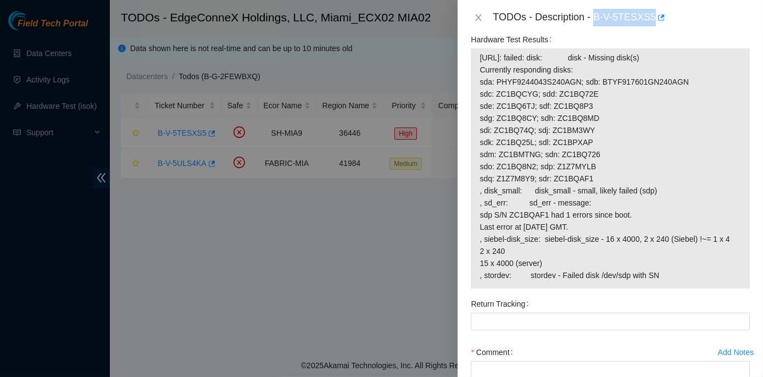
scroll to position [1008, 0]
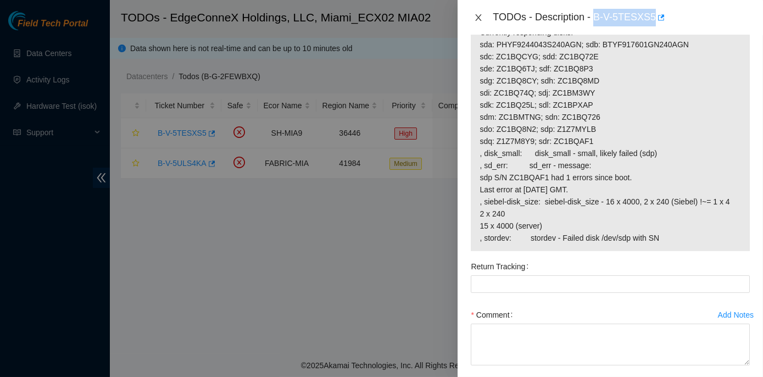
click at [479, 13] on icon "close" at bounding box center [478, 17] width 9 height 9
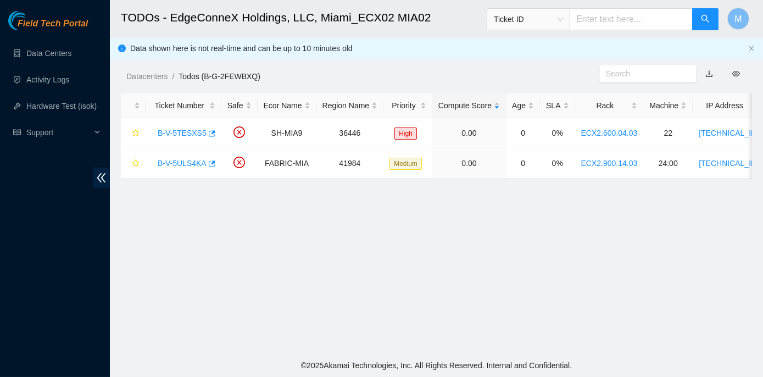
scroll to position [256, 0]
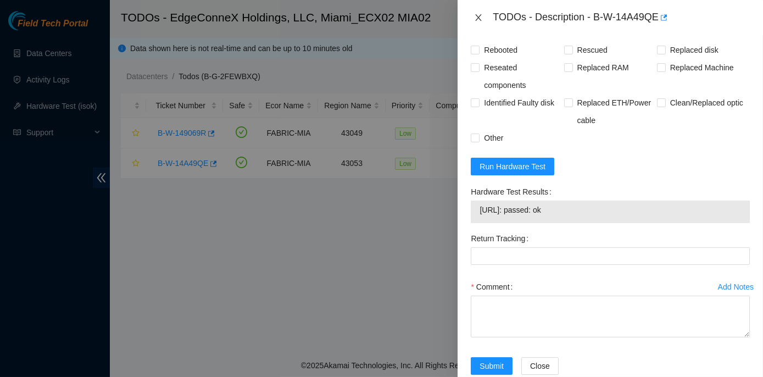
click at [478, 16] on icon "close" at bounding box center [478, 17] width 9 height 9
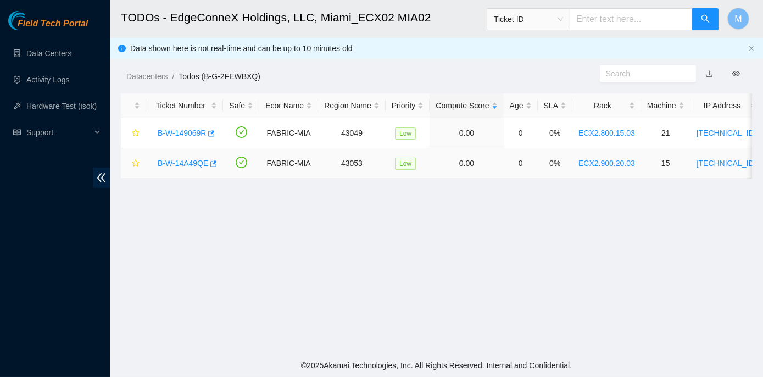
scroll to position [284, 0]
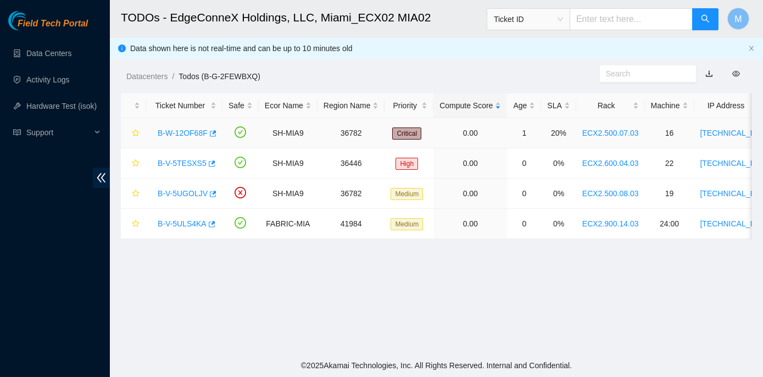
click at [176, 132] on link "B-W-12OF68F" at bounding box center [183, 133] width 50 height 9
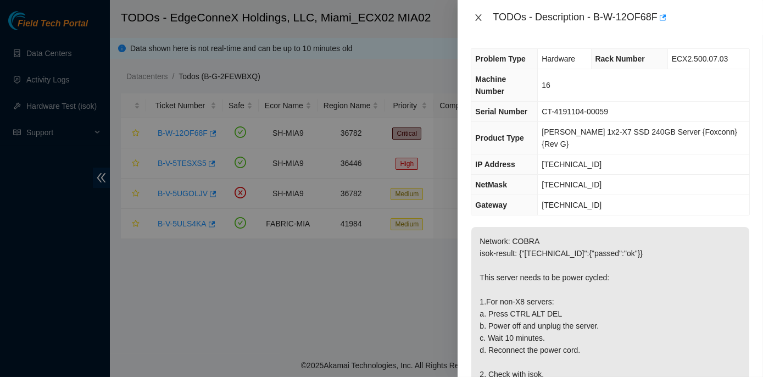
click at [479, 21] on icon "close" at bounding box center [478, 17] width 9 height 9
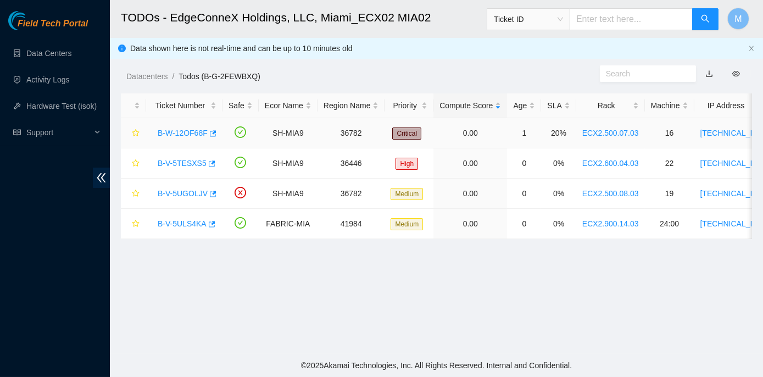
click at [183, 132] on link "B-W-12OF68F" at bounding box center [183, 133] width 50 height 9
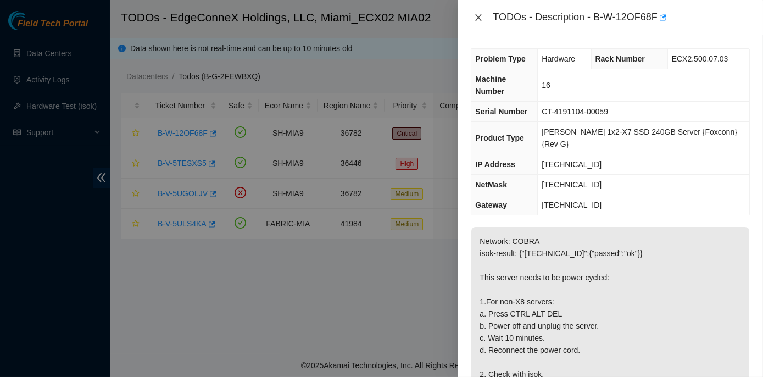
click at [477, 17] on icon "close" at bounding box center [478, 17] width 9 height 9
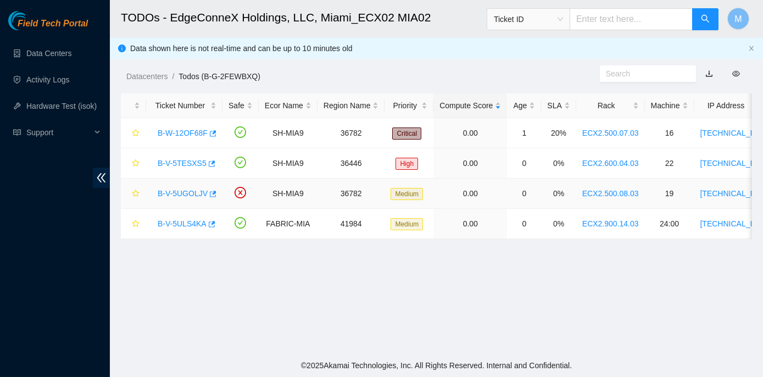
click at [184, 192] on link "B-V-5UGOLJV" at bounding box center [183, 193] width 50 height 9
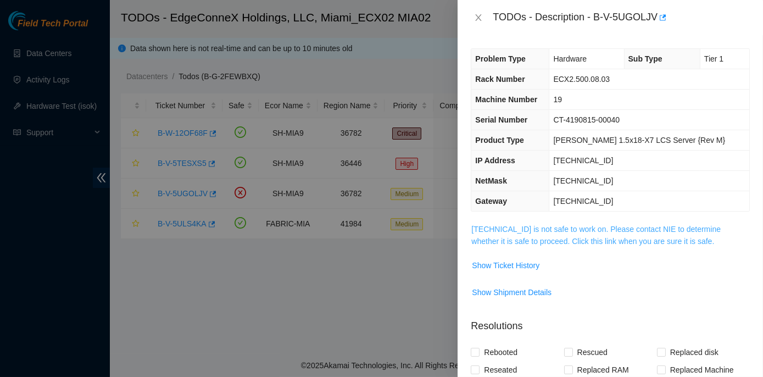
click at [579, 231] on link "[TECHNICAL_ID] is not safe to work on. Please contact NIE to determine whether …" at bounding box center [596, 235] width 249 height 21
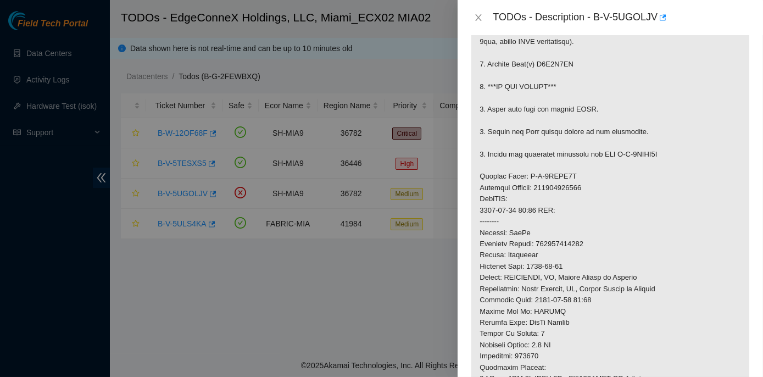
scroll to position [300, 0]
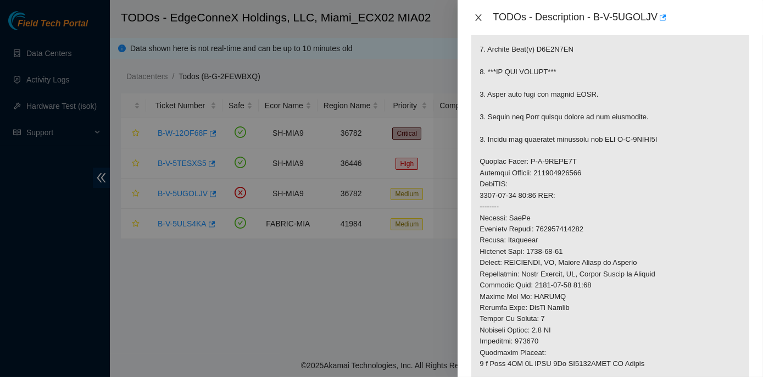
click at [482, 15] on icon "close" at bounding box center [478, 17] width 9 height 9
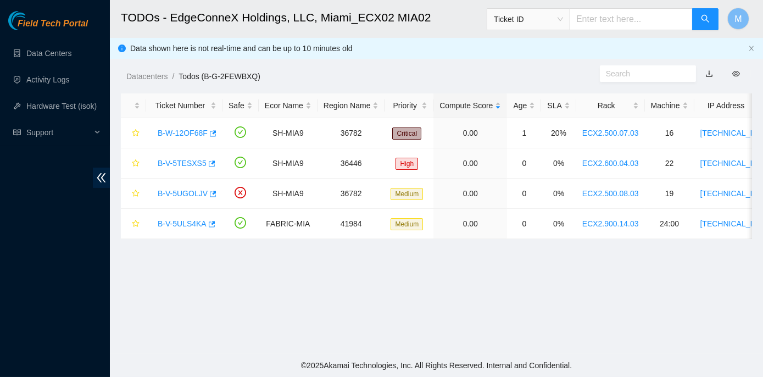
scroll to position [270, 0]
drag, startPoint x: 155, startPoint y: 131, endPoint x: 203, endPoint y: 129, distance: 48.4
click at [203, 129] on div "B-W-12OF68F" at bounding box center [184, 133] width 64 height 18
copy link "B-W-12OF68F"
drag, startPoint x: 156, startPoint y: 192, endPoint x: 207, endPoint y: 195, distance: 51.7
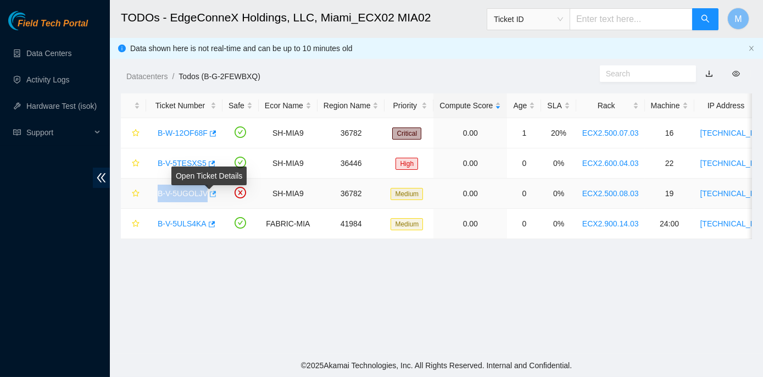
click at [207, 195] on div "B-V-5UGOLJV" at bounding box center [184, 194] width 64 height 18
copy tr "B-V-5UGOLJV"
click at [158, 202] on td "B-V-5UGOLJV" at bounding box center [184, 194] width 76 height 30
drag, startPoint x: 156, startPoint y: 191, endPoint x: 203, endPoint y: 193, distance: 47.3
click at [203, 193] on div "B-V-5UGOLJV" at bounding box center [184, 194] width 64 height 18
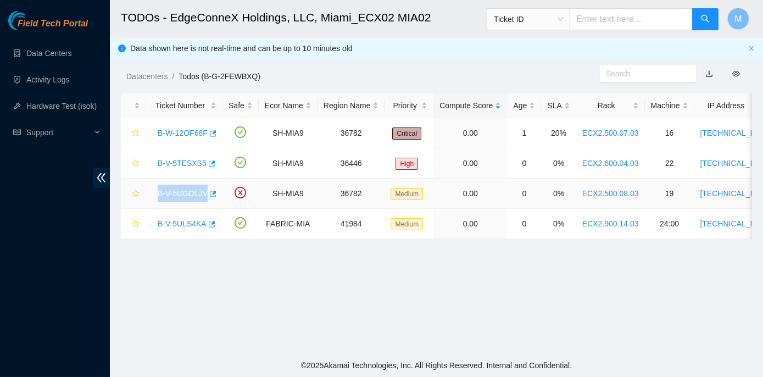
copy link "B-V-5UGOLJV"
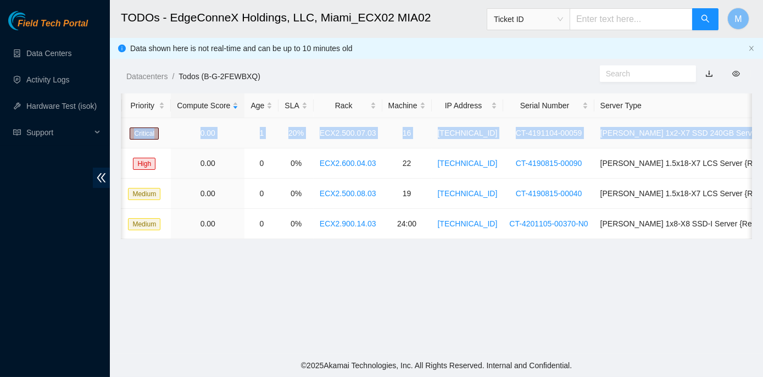
scroll to position [0, 265]
drag, startPoint x: 152, startPoint y: 131, endPoint x: 750, endPoint y: 130, distance: 597.9
click at [750, 130] on tr "B-W-12OF68F SH-MIA9 36782 Critical 0.00 1 20% ECX2.500.07.03 16 23.211.106.147 …" at bounding box center [342, 133] width 973 height 30
copy tr "B-W-12OF68F SH-MIA9 36782 Critical 0.00 1 20% ECX2.500.07.03 16 23.211.106.147 …"
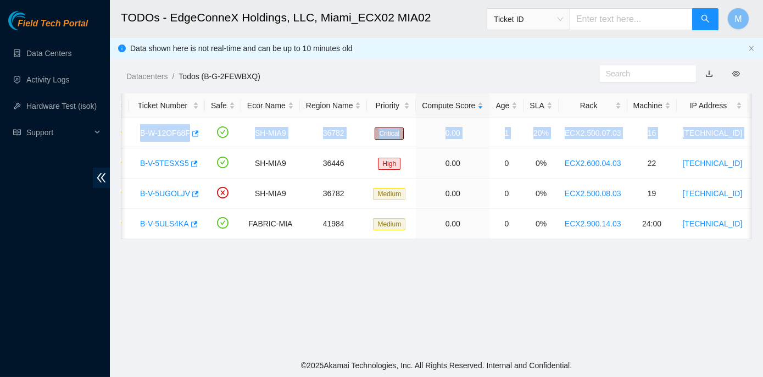
scroll to position [0, 0]
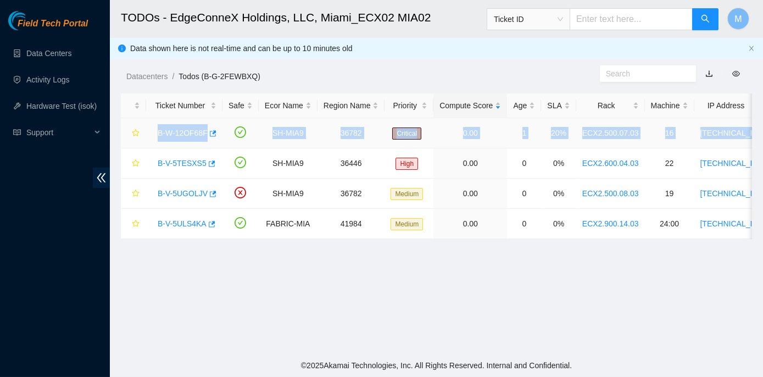
click at [168, 146] on td "B-W-12OF68F" at bounding box center [184, 133] width 76 height 30
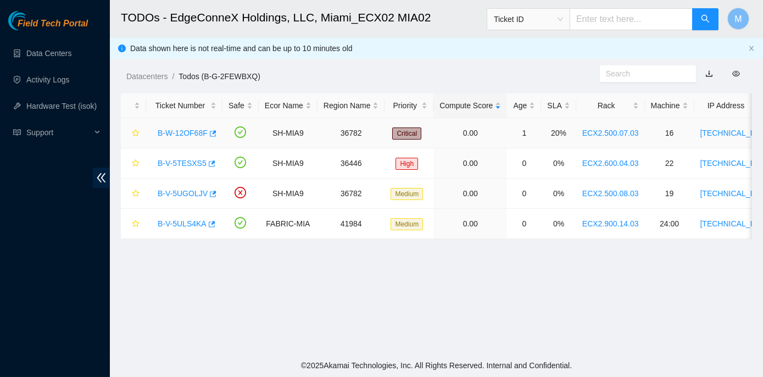
click at [176, 132] on link "B-W-12OF68F" at bounding box center [183, 133] width 50 height 9
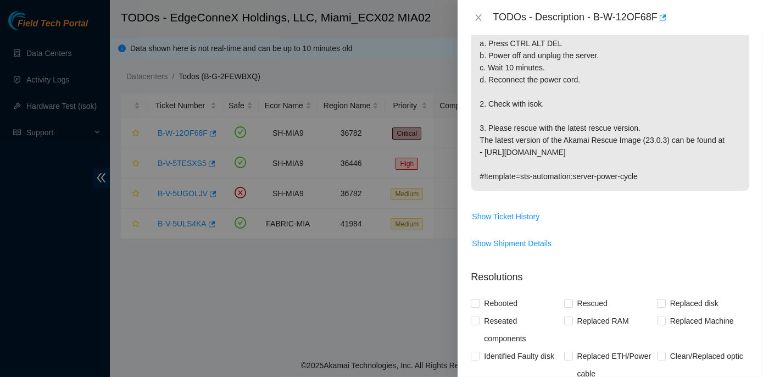
scroll to position [452, 0]
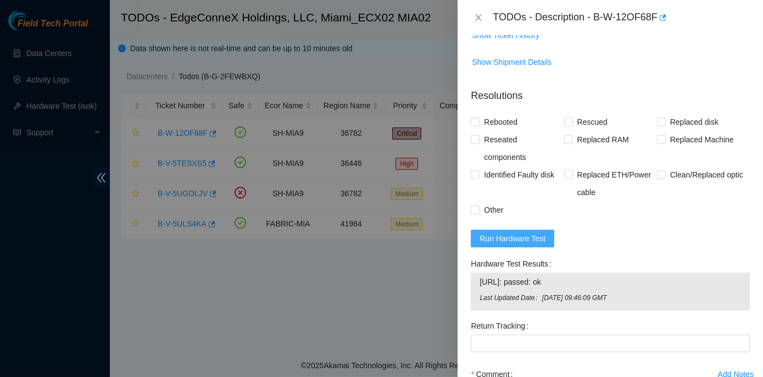
click at [517, 232] on span "Run Hardware Test" at bounding box center [513, 238] width 66 height 12
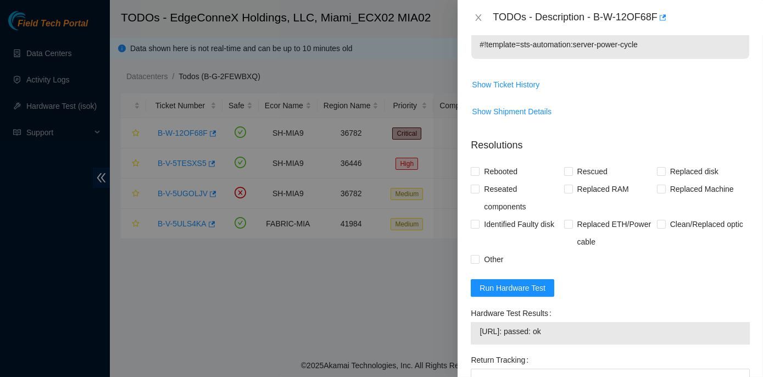
scroll to position [422, 0]
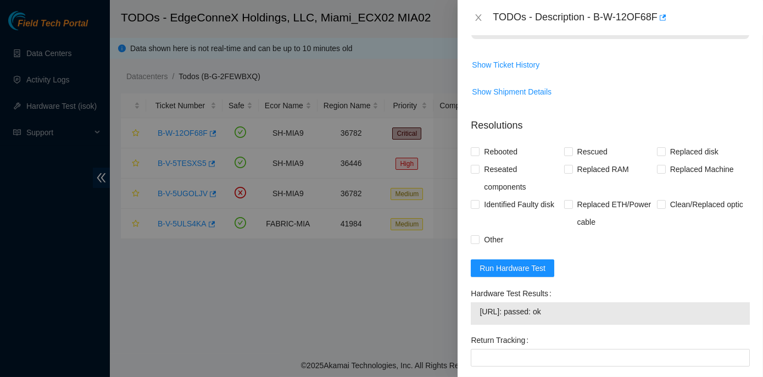
drag, startPoint x: 469, startPoint y: 265, endPoint x: 576, endPoint y: 291, distance: 110.2
click at [576, 291] on div "Hardware Test Results 23.211.106.147: passed: ok" at bounding box center [611, 308] width 288 height 47
copy div "Hardware Test Results 23.211.106.147: passed: ok"
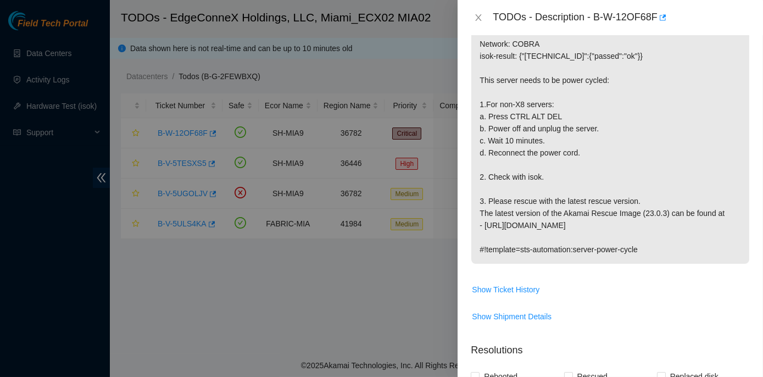
scroll to position [172, 0]
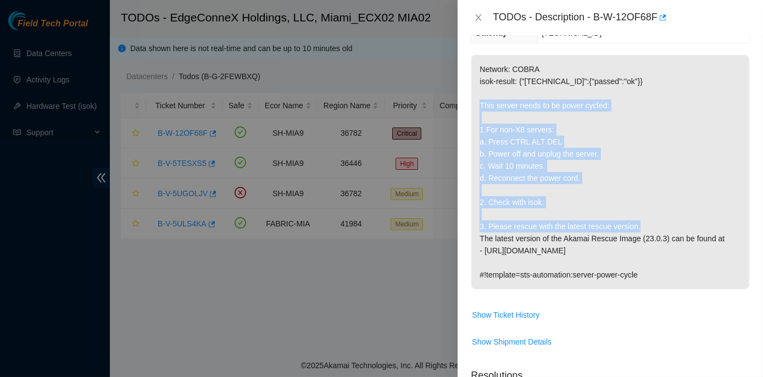
drag, startPoint x: 481, startPoint y: 76, endPoint x: 642, endPoint y: 203, distance: 204.9
click at [642, 203] on p "Network: COBRA isok-result: {"[TECHNICAL_ID]":{"passed":"ok"}} This server need…" at bounding box center [611, 172] width 278 height 234
copy p "This server needs to be power cycled: 1.For non-X8 servers: a. Press CTRL ALT D…"
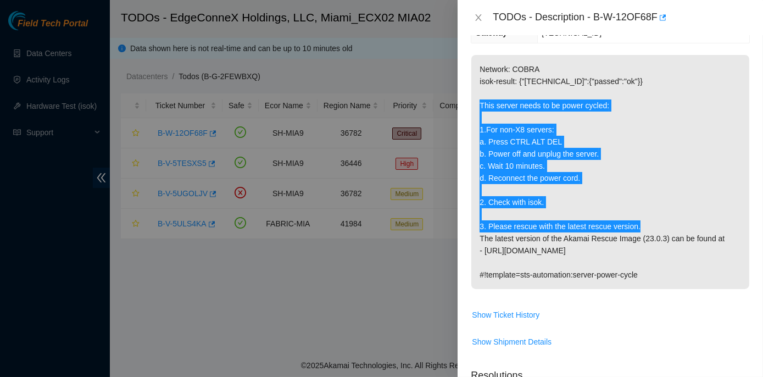
scroll to position [0, 0]
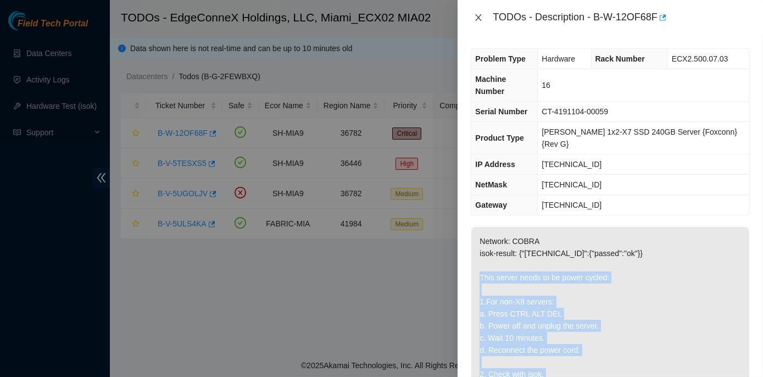
click at [479, 16] on icon "close" at bounding box center [479, 17] width 6 height 7
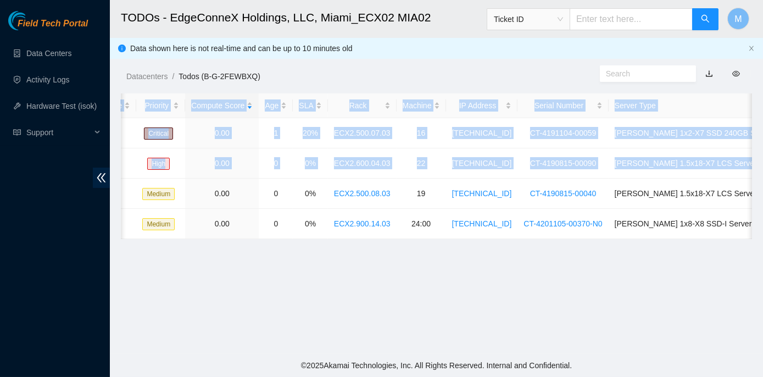
scroll to position [0, 265]
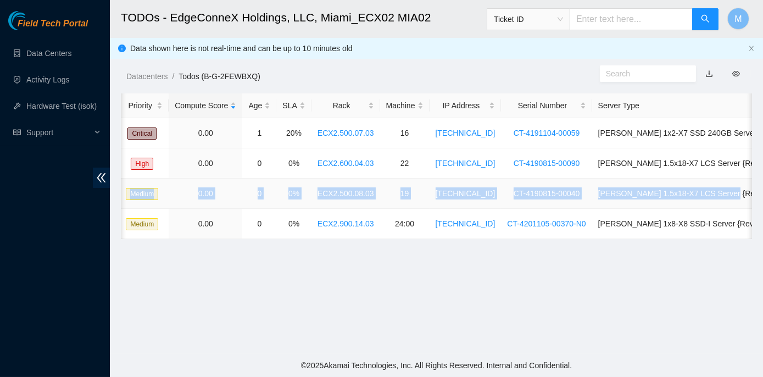
drag, startPoint x: 149, startPoint y: 192, endPoint x: 730, endPoint y: 183, distance: 580.9
click at [730, 183] on tr "B-V-5UGOLJV SH-MIA9 36782 Medium 0.00 0 0% ECX2.500.08.03 19 23.211.106.184 CT-…" at bounding box center [342, 194] width 973 height 30
copy tr "B-V-5UGOLJV SH-MIA9 36782 Medium 0.00 0 0% ECX2.500.08.03 19 23.211.106.184 CT-…"
click at [413, 268] on main "TODOs - EdgeConneX Holdings, LLC, Miami_ECX02 MIA02 Ticket ID M Data shown here…" at bounding box center [436, 177] width 653 height 354
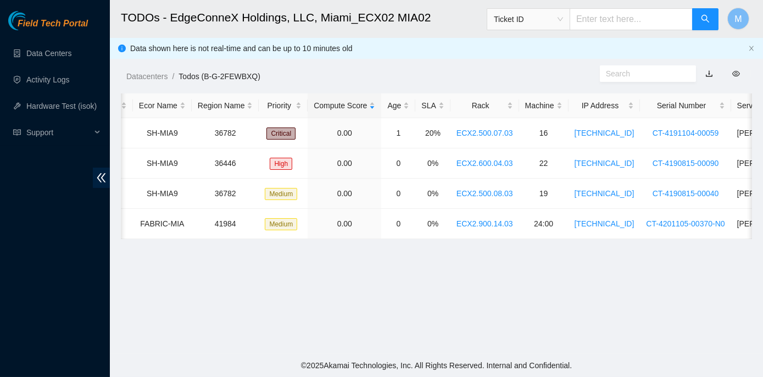
scroll to position [0, 0]
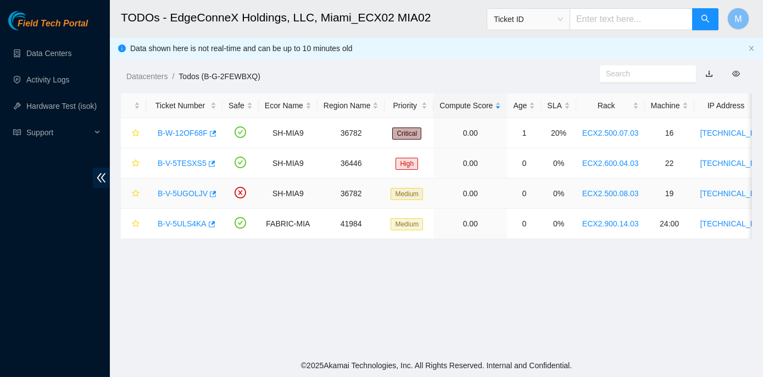
click at [168, 194] on link "B-V-5UGOLJV" at bounding box center [183, 193] width 50 height 9
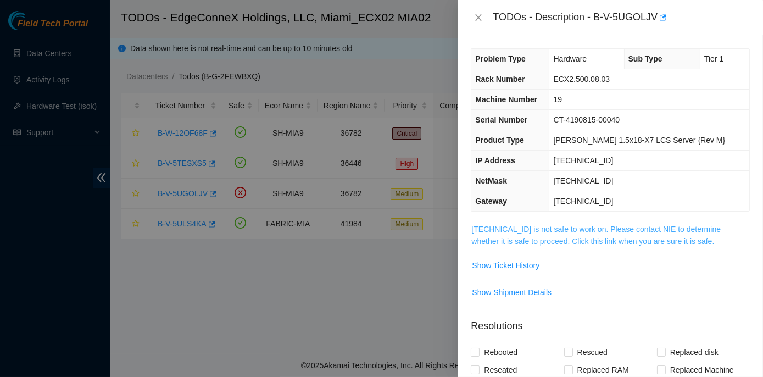
click at [614, 225] on link "23.211.106.184 is not safe to work on. Please contact NIE to determine whether …" at bounding box center [596, 235] width 249 height 21
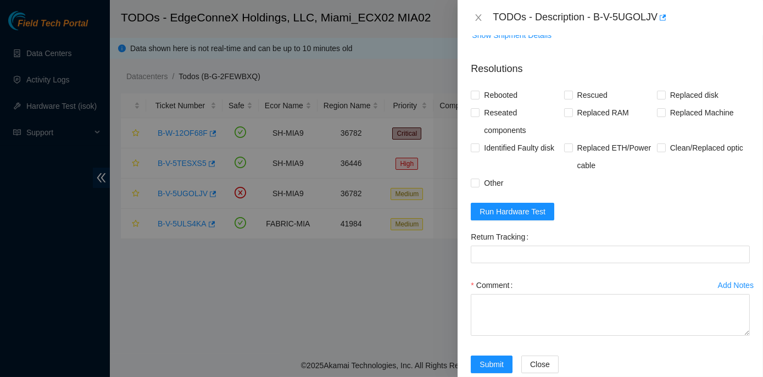
scroll to position [783, 0]
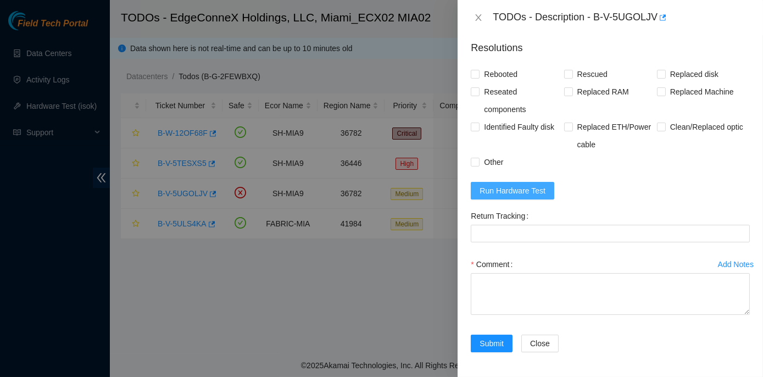
click at [508, 191] on span "Run Hardware Test" at bounding box center [513, 191] width 66 height 12
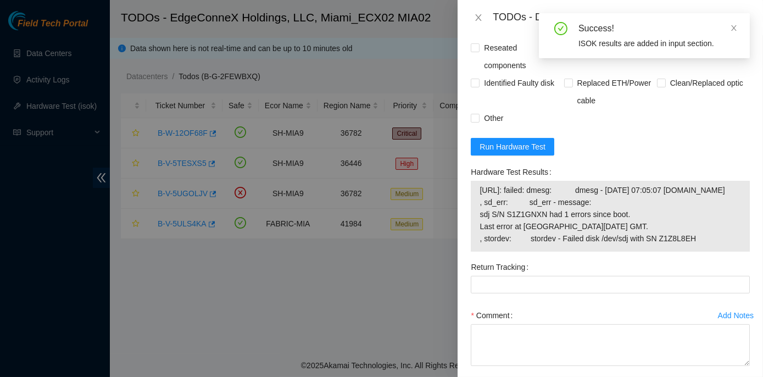
scroll to position [832, 0]
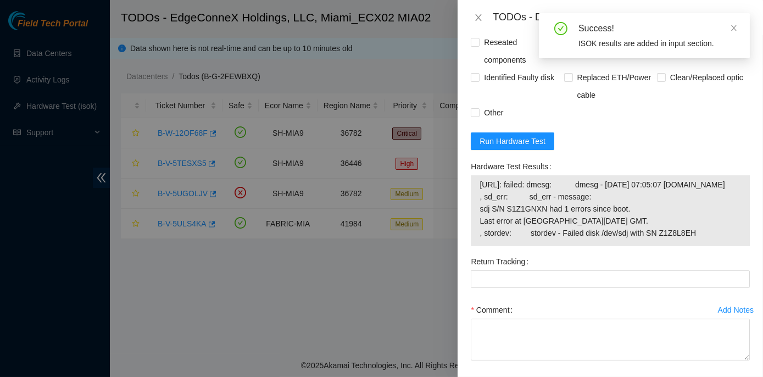
drag, startPoint x: 469, startPoint y: 164, endPoint x: 689, endPoint y: 243, distance: 233.4
click at [689, 243] on div "Hardware Test Results 23.211.106.184: failed: dmesg: dmesg - Aug 19 07:05:07 a2…" at bounding box center [611, 205] width 288 height 95
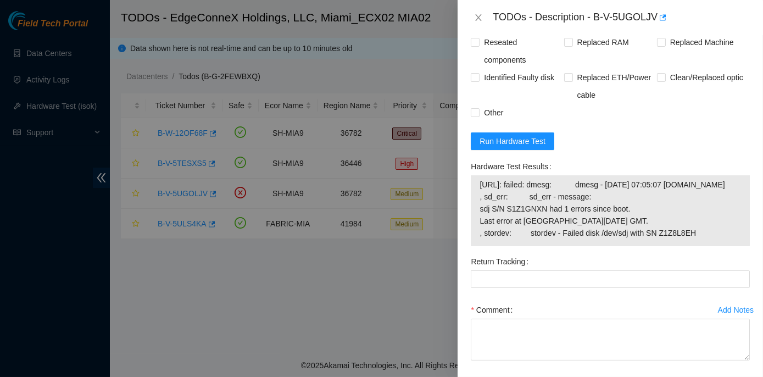
drag, startPoint x: 689, startPoint y: 243, endPoint x: 695, endPoint y: 241, distance: 6.3
click at [696, 239] on span "23.211.106.184: failed: dmesg: dmesg - Aug 19 07:05:07 a23-211-106-184.deploy.a…" at bounding box center [611, 209] width 262 height 60
drag, startPoint x: 470, startPoint y: 165, endPoint x: 720, endPoint y: 246, distance: 262.8
click at [720, 246] on div "Hardware Test Results 23.211.106.184: failed: dmesg: dmesg - Aug 19 07:05:07 a2…" at bounding box center [611, 205] width 288 height 95
copy div "Hardware Test Results 23.211.106.184: failed: dmesg: dmesg - Aug 19 07:05:07 a2…"
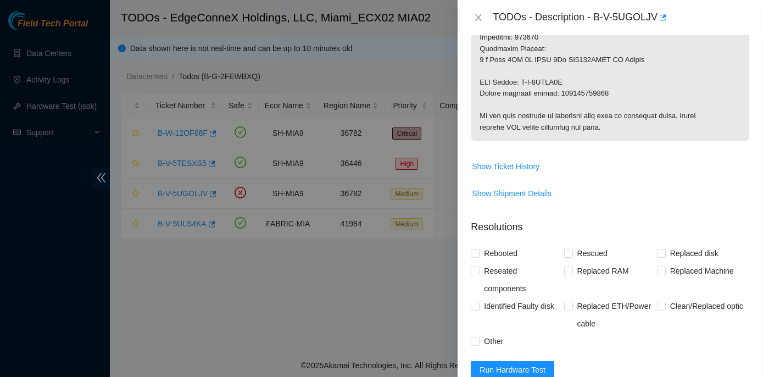
scroll to position [590, 0]
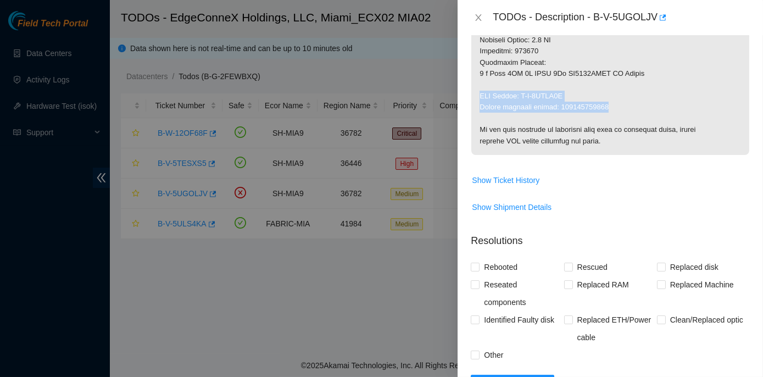
drag, startPoint x: 479, startPoint y: 92, endPoint x: 607, endPoint y: 105, distance: 128.7
copy p "RMA Return: B-V-5UIOE0X Return tracking number: 463470045123"
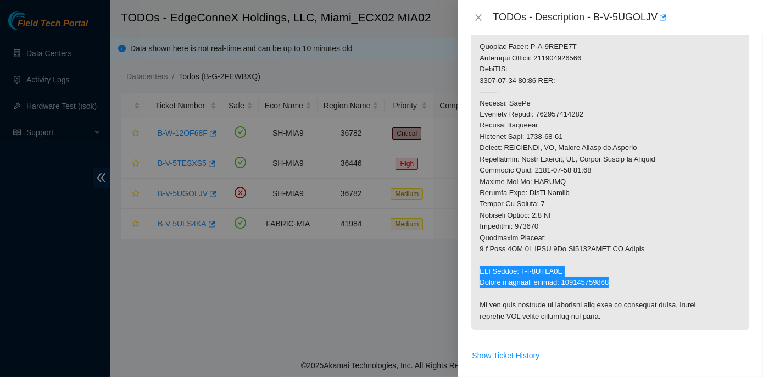
scroll to position [390, 0]
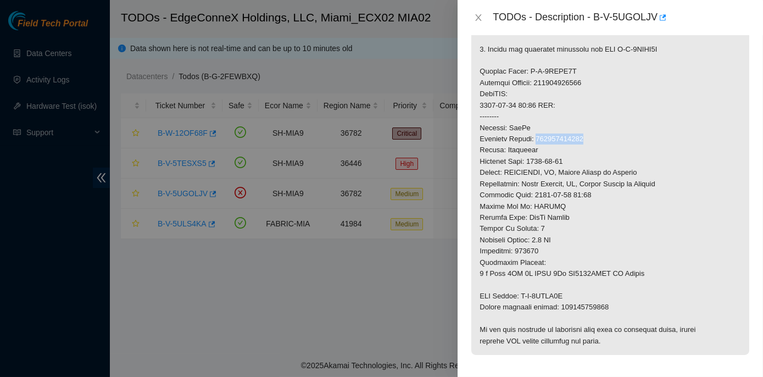
drag, startPoint x: 537, startPoint y: 137, endPoint x: 591, endPoint y: 134, distance: 53.9
click at [591, 134] on p at bounding box center [611, 94] width 278 height 522
copy p "463470045112"
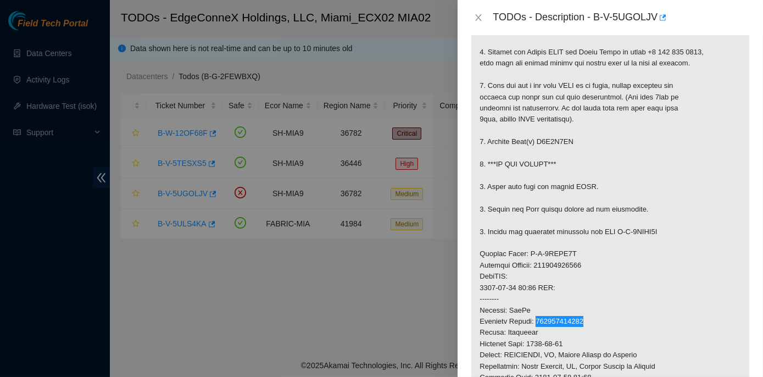
scroll to position [190, 0]
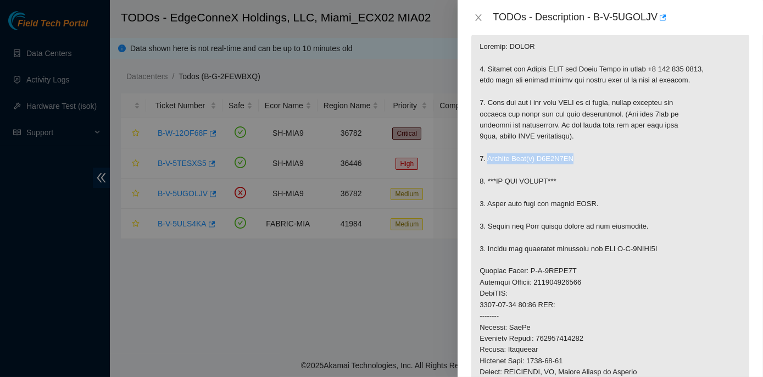
drag, startPoint x: 487, startPoint y: 156, endPoint x: 568, endPoint y: 155, distance: 81.3
click at [568, 155] on p at bounding box center [611, 294] width 278 height 522
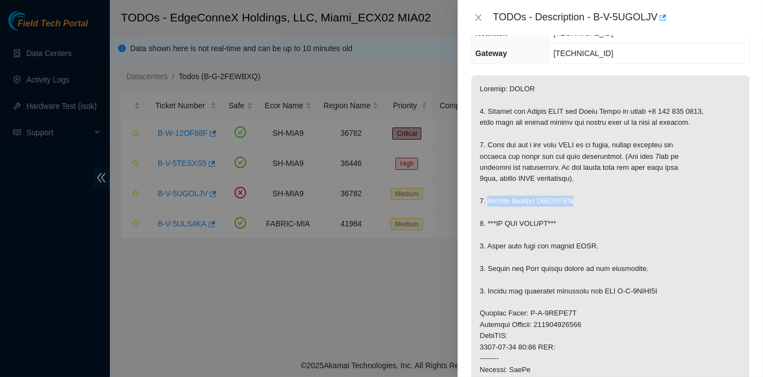
scroll to position [140, 0]
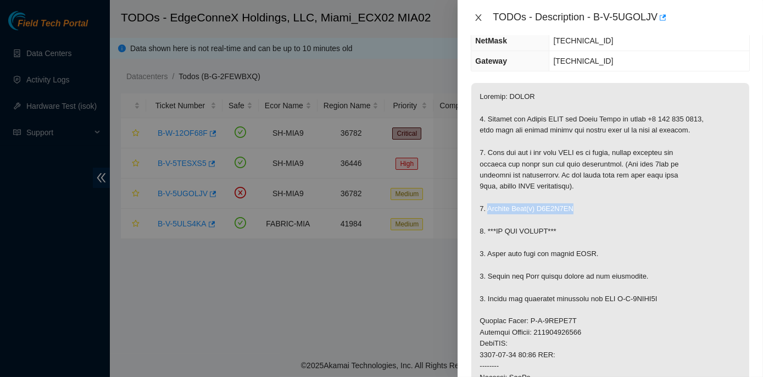
click at [480, 16] on icon "close" at bounding box center [479, 17] width 6 height 7
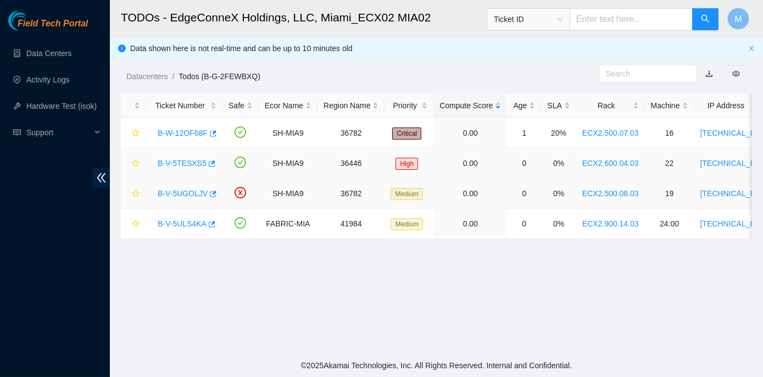
scroll to position [176, 0]
click at [175, 132] on link "B-W-12OF68F" at bounding box center [183, 133] width 50 height 9
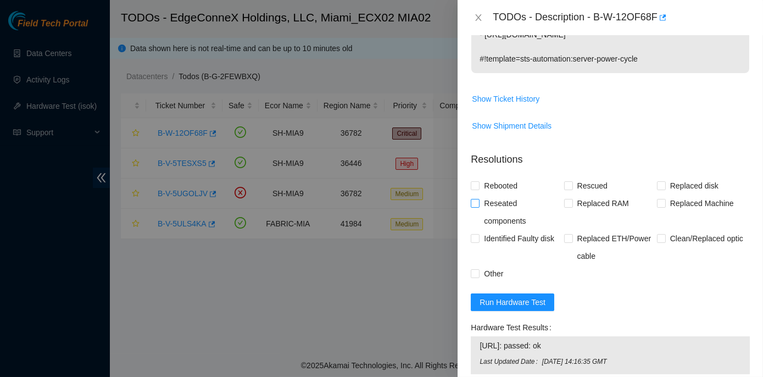
scroll to position [400, 0]
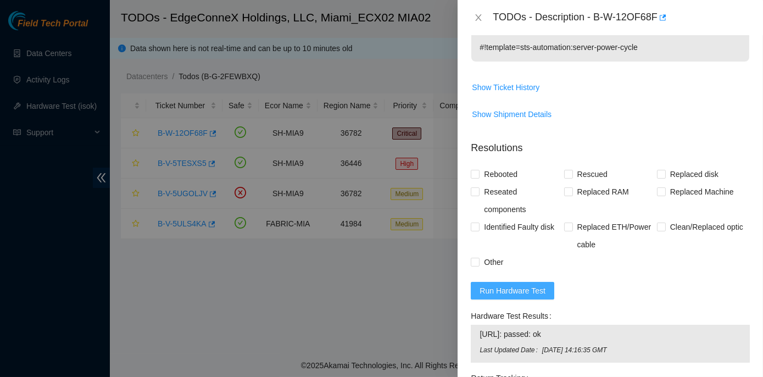
click at [511, 285] on span "Run Hardware Test" at bounding box center [513, 291] width 66 height 12
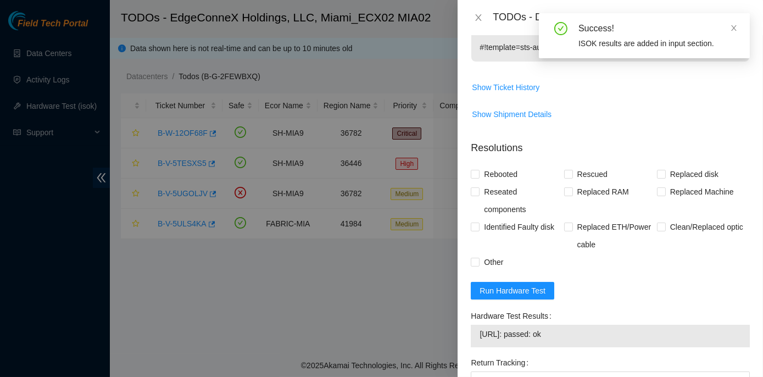
drag, startPoint x: 466, startPoint y: 290, endPoint x: 574, endPoint y: 312, distance: 110.4
click at [574, 312] on div "Problem Type Hardware Rack Number ECX2.500.07.03 Machine Number 16 Serial Numbe…" at bounding box center [611, 206] width 306 height 342
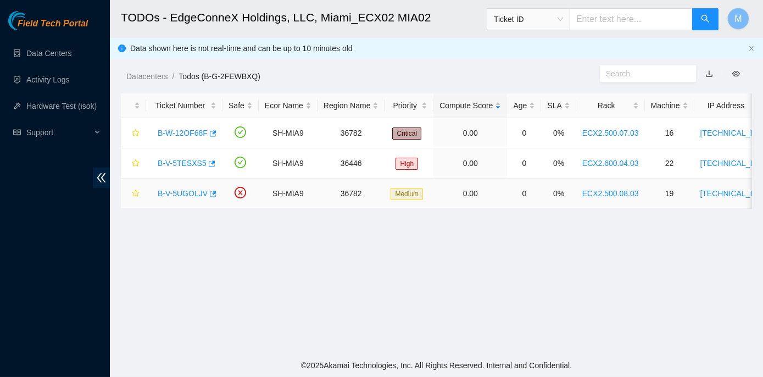
click at [174, 196] on link "B-V-5UGOLJV" at bounding box center [183, 193] width 50 height 9
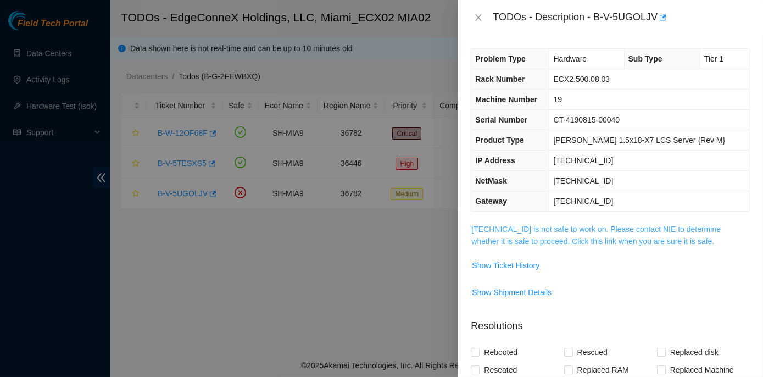
click at [524, 225] on link "[TECHNICAL_ID] is not safe to work on. Please contact NIE to determine whether …" at bounding box center [596, 235] width 249 height 21
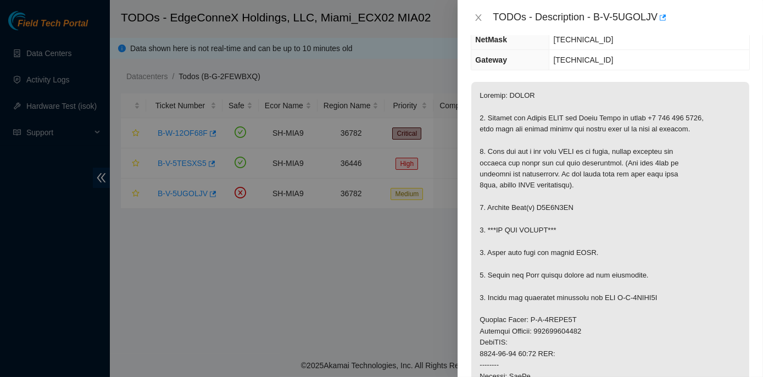
scroll to position [149, 0]
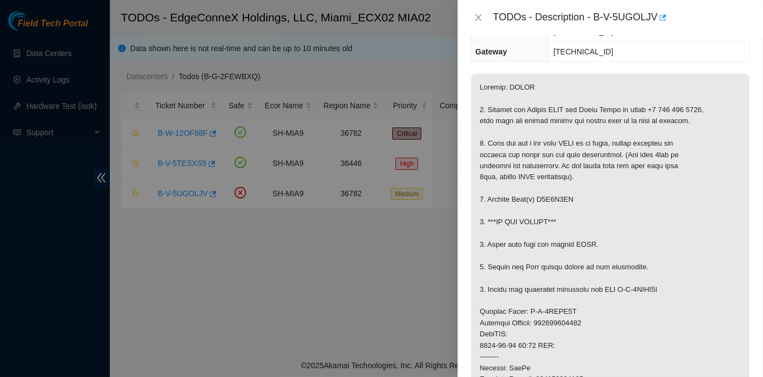
drag, startPoint x: 542, startPoint y: 253, endPoint x: 407, endPoint y: 314, distance: 147.6
click at [407, 314] on div at bounding box center [381, 188] width 763 height 377
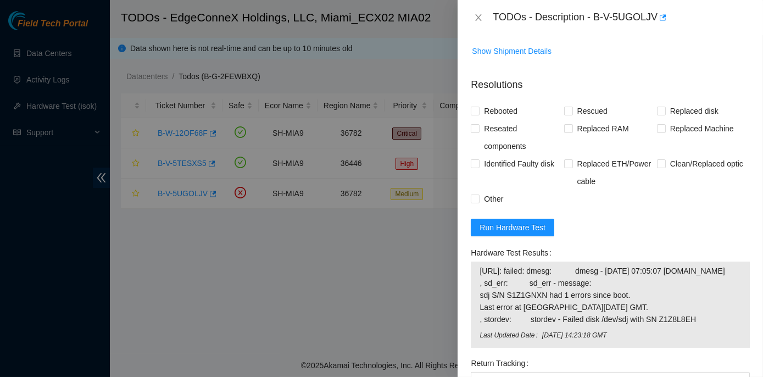
scroll to position [799, 0]
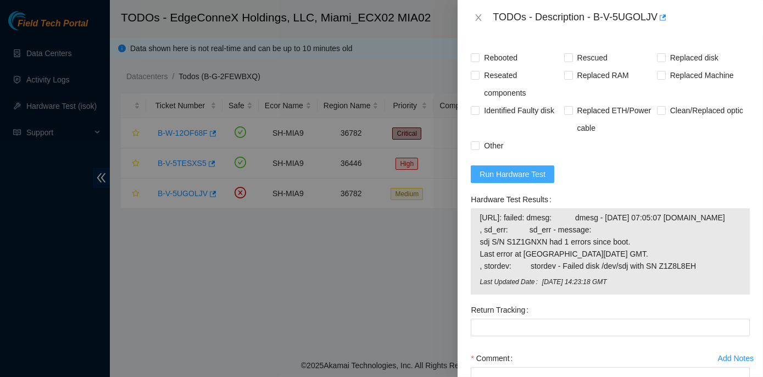
click at [498, 175] on span "Run Hardware Test" at bounding box center [513, 174] width 66 height 12
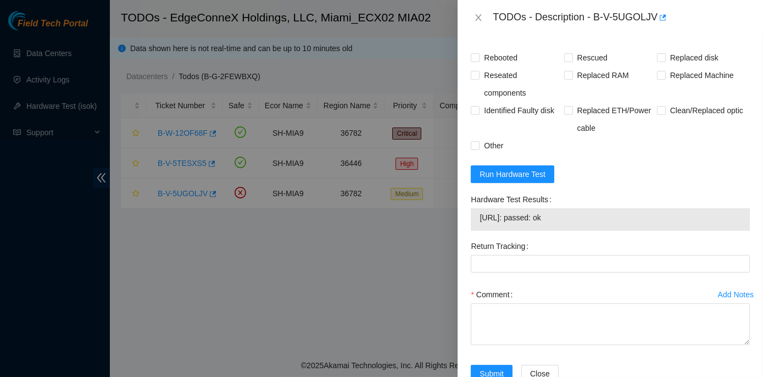
drag, startPoint x: 469, startPoint y: 198, endPoint x: 577, endPoint y: 221, distance: 110.7
click at [577, 221] on div "Hardware Test Results 23.211.106.184: passed: ok" at bounding box center [611, 214] width 288 height 47
copy div "Hardware Test Results 23.211.106.184: passed: ok"
click at [479, 18] on icon "close" at bounding box center [479, 17] width 6 height 7
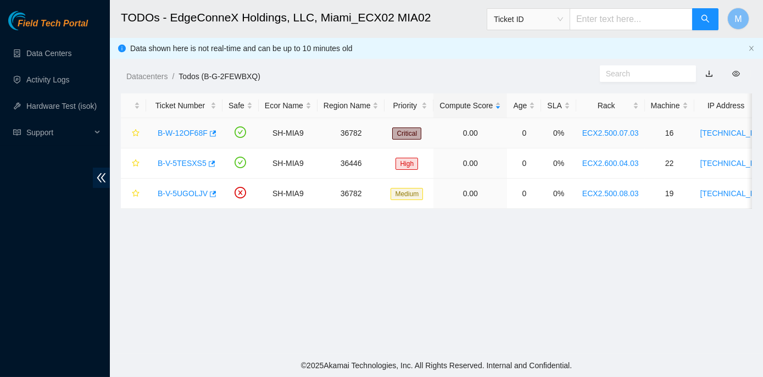
scroll to position [310, 0]
click at [187, 160] on link "B-V-5TESXS5" at bounding box center [182, 163] width 49 height 9
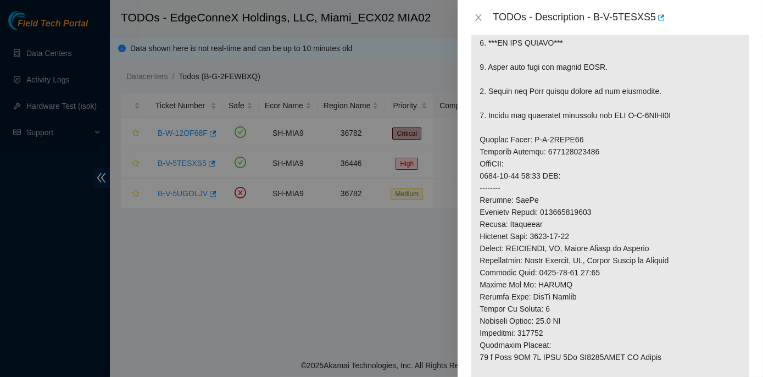
scroll to position [350, 0]
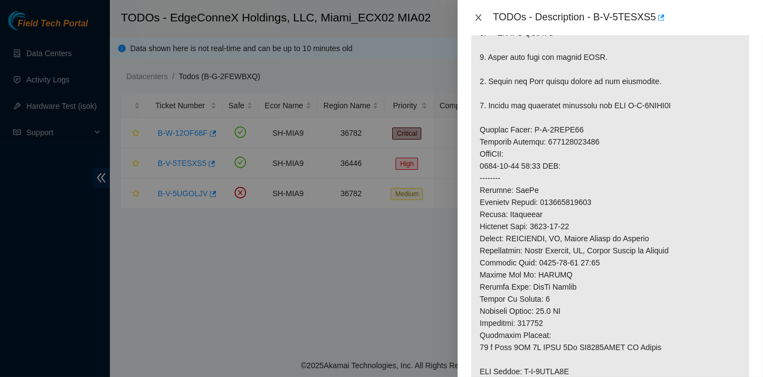
click at [478, 16] on icon "close" at bounding box center [479, 17] width 6 height 7
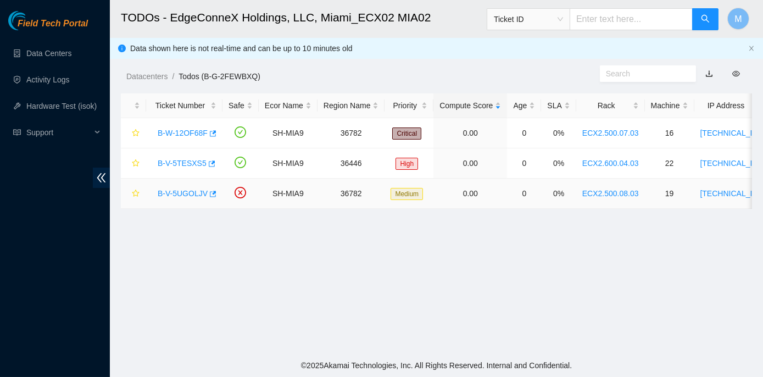
scroll to position [345, 0]
click at [179, 164] on link "B-V-5TESXS5" at bounding box center [182, 163] width 49 height 9
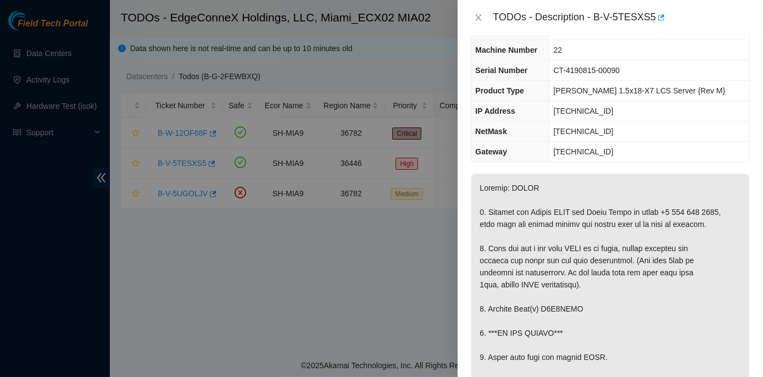
scroll to position [0, 0]
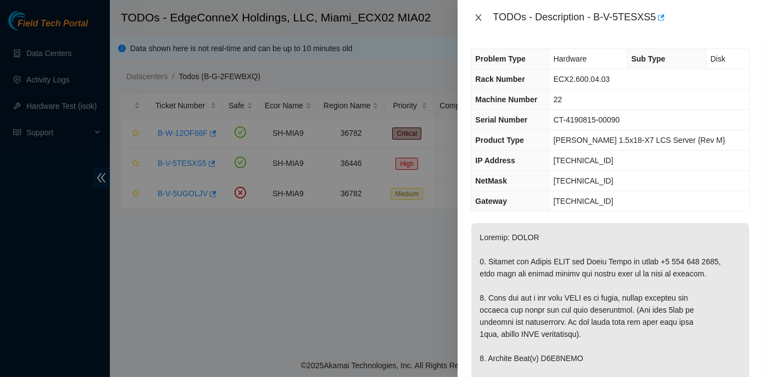
click at [474, 14] on button "Close" at bounding box center [478, 18] width 15 height 10
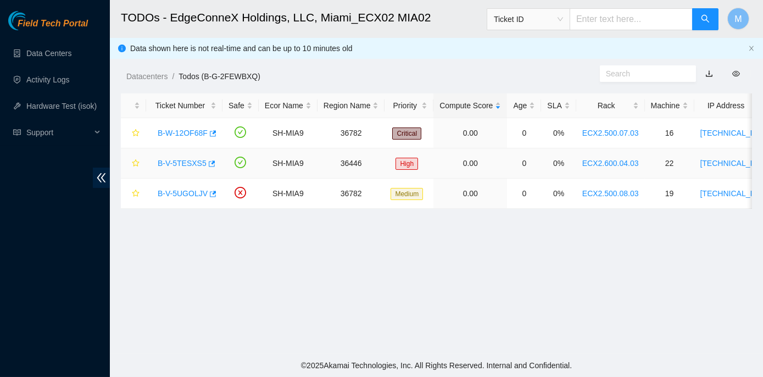
click at [171, 159] on link "B-V-5TESXS5" at bounding box center [182, 163] width 49 height 9
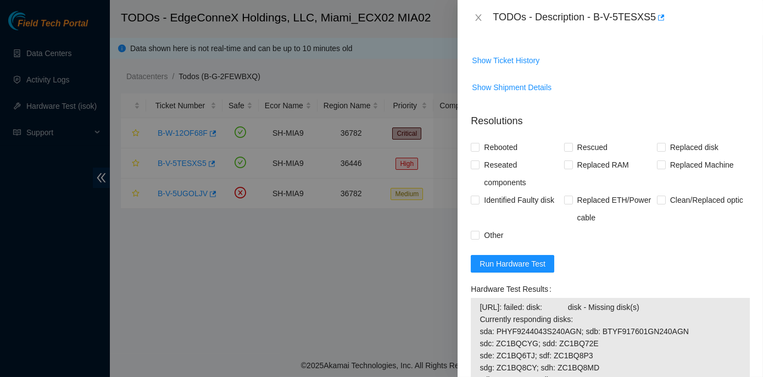
scroll to position [799, 0]
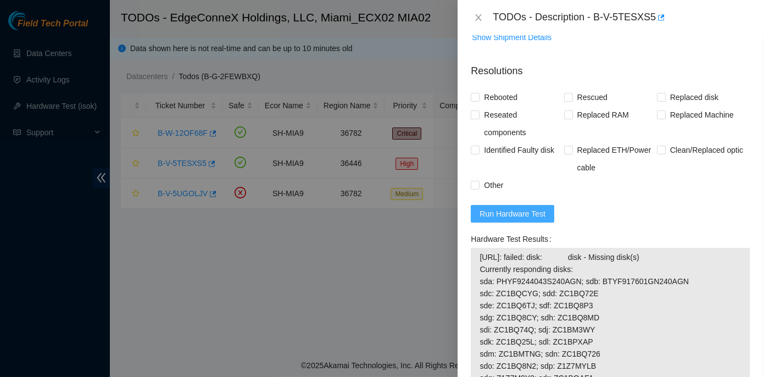
click at [498, 209] on span "Run Hardware Test" at bounding box center [513, 214] width 66 height 12
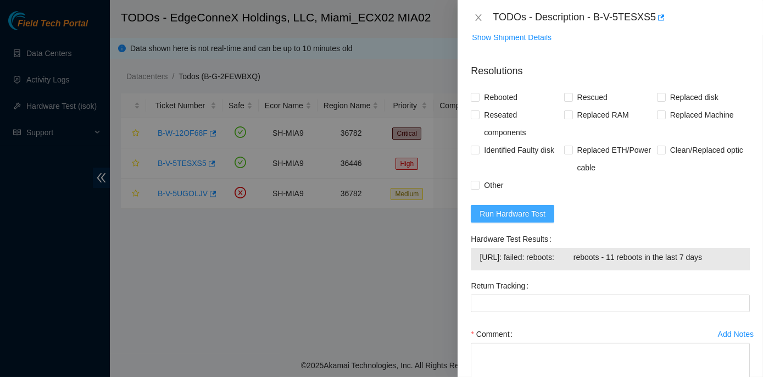
click at [496, 213] on span "Run Hardware Test" at bounding box center [513, 214] width 66 height 12
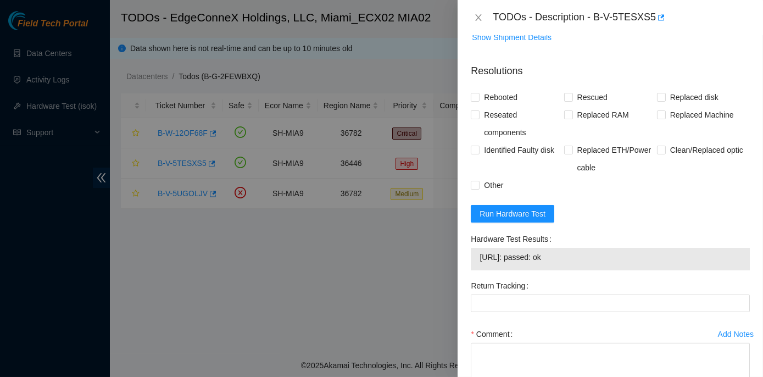
drag, startPoint x: 466, startPoint y: 234, endPoint x: 565, endPoint y: 260, distance: 102.9
click at [565, 260] on div "Problem Type Hardware Sub Type Disk Rack Number ECX2.600.04.03 Machine Number 2…" at bounding box center [611, 206] width 306 height 342
copy div "Hardware Test Results 23.205.45.59: passed: ok"
click at [475, 16] on icon "close" at bounding box center [478, 17] width 9 height 9
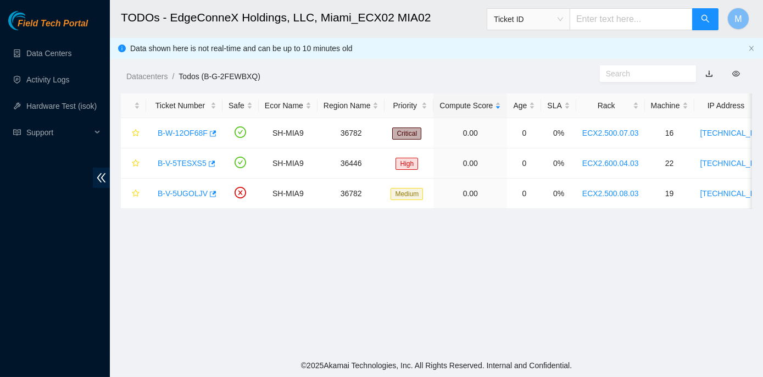
scroll to position [271, 0]
click at [420, 298] on main "TODOs - EdgeConneX Holdings, LLC, [GEOGRAPHIC_DATA] MIA02 Ticket ID M Data show…" at bounding box center [436, 177] width 653 height 354
click at [187, 132] on link "B-W-12OF68F" at bounding box center [183, 133] width 50 height 9
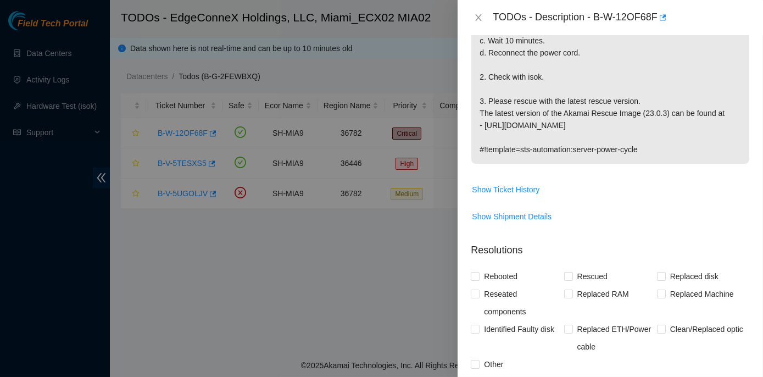
scroll to position [300, 0]
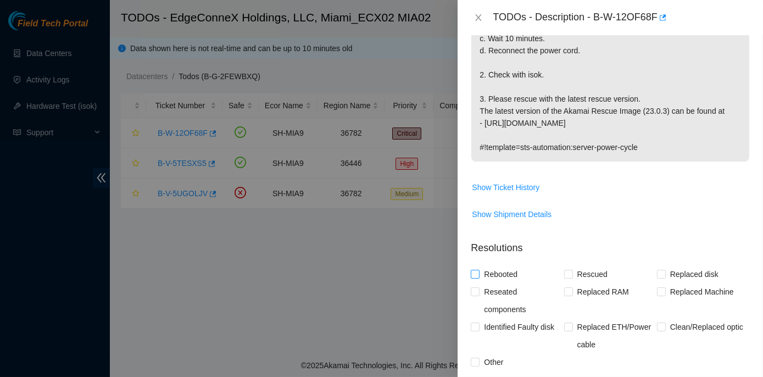
click at [479, 270] on span at bounding box center [475, 274] width 9 height 9
click at [479, 270] on input "Rebooted" at bounding box center [475, 274] width 8 height 8
checkbox input "true"
click at [564, 270] on input "Rescued" at bounding box center [568, 274] width 8 height 8
checkbox input "true"
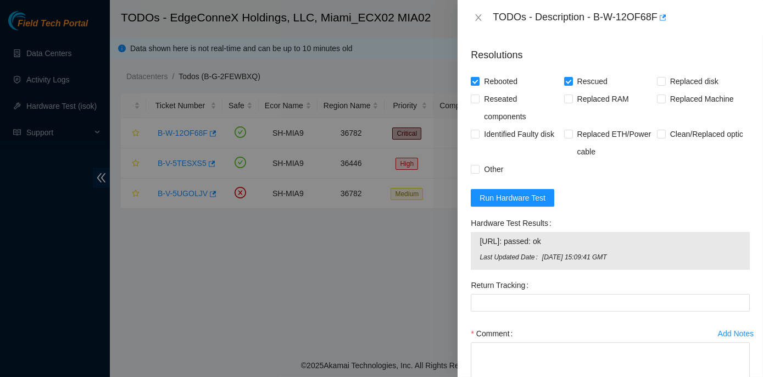
scroll to position [537, 0]
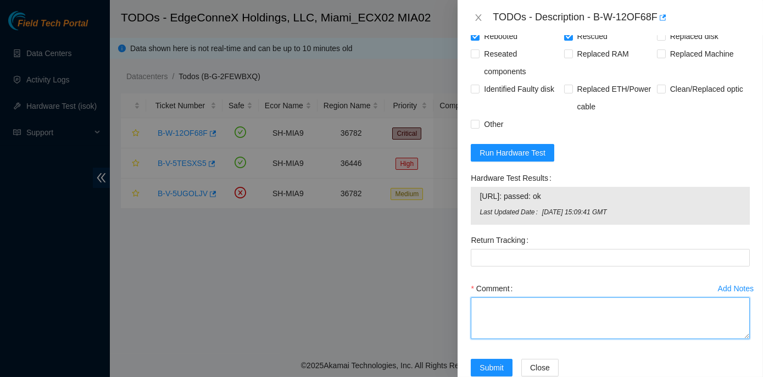
click at [486, 297] on textarea "Comment" at bounding box center [610, 318] width 279 height 42
paste textarea "Rack No: ECX2.500.07.03 Machine No:16 IP: [TECHNICAL_ID] Serial No: CT-4191104-…"
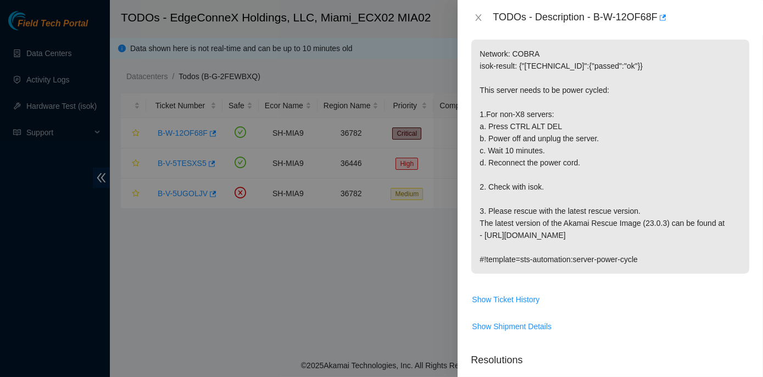
scroll to position [137, 0]
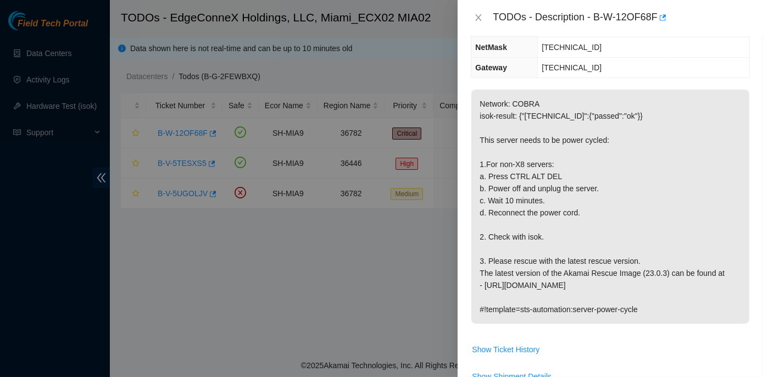
type textarea "Rack No: ECX2.500.07.03 Machine No:16 IP: [TECHNICAL_ID] Serial No: CT-4191104-…"
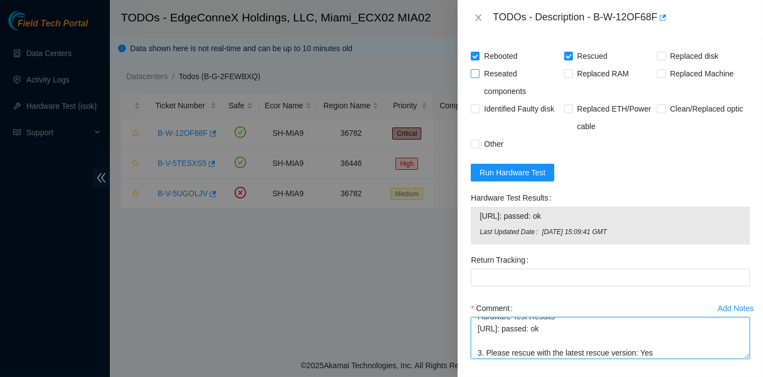
scroll to position [537, 0]
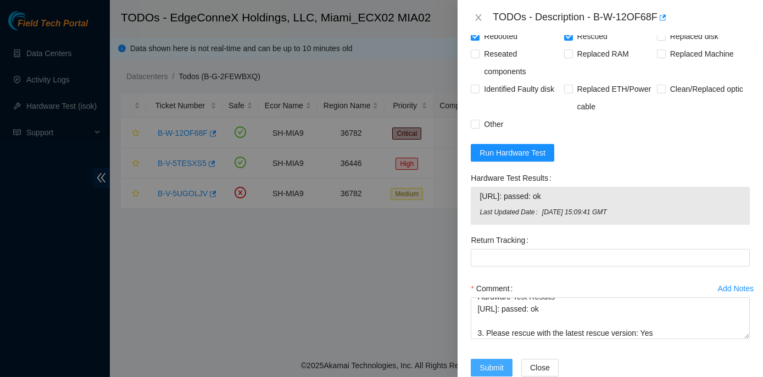
click at [495, 362] on span "Submit" at bounding box center [492, 368] width 24 height 12
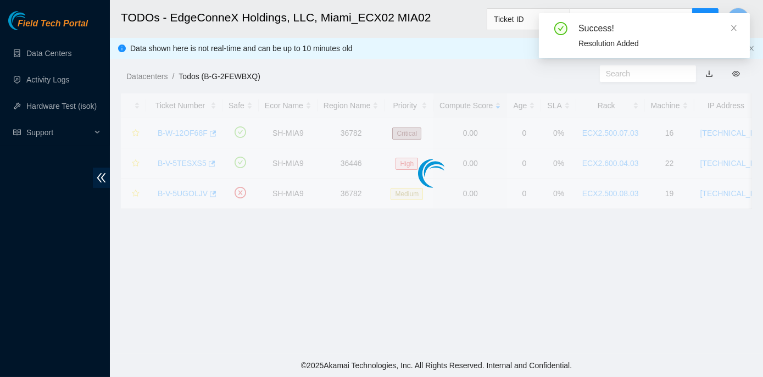
scroll to position [306, 0]
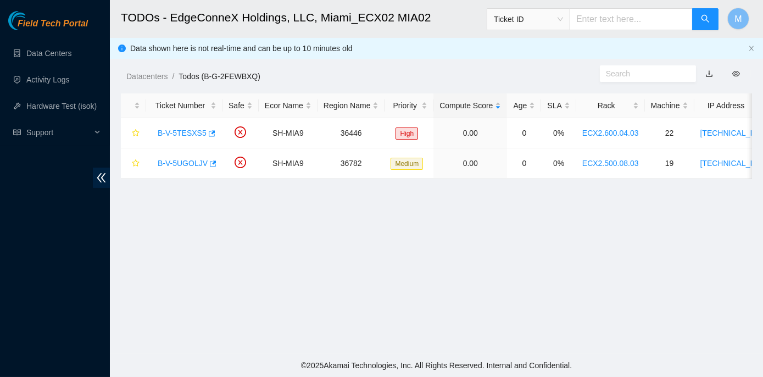
click at [375, 247] on main "TODOs - EdgeConneX Holdings, LLC, [GEOGRAPHIC_DATA] MIA02 Ticket ID M Data show…" at bounding box center [436, 177] width 653 height 354
click at [192, 164] on link "B-V-5UGOLJV" at bounding box center [183, 163] width 50 height 9
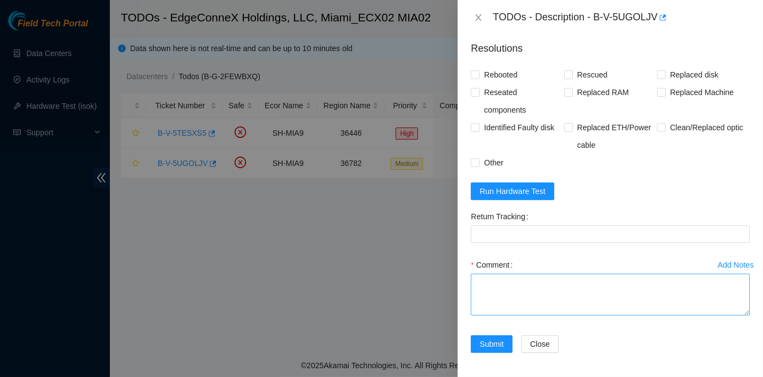
scroll to position [340, 0]
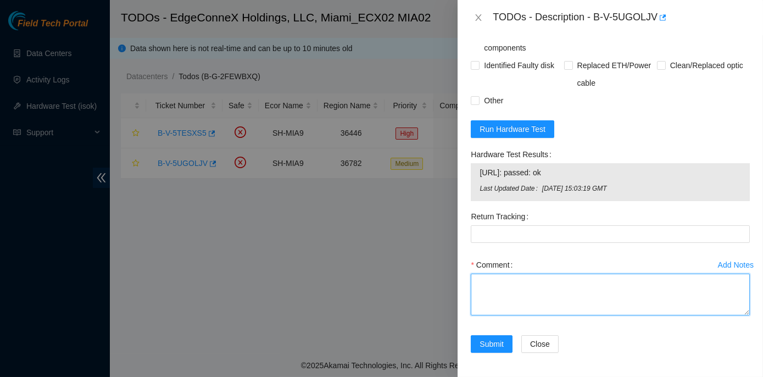
paste textarea "Rack No: ECX2.500.08.03 Machine No: 19 IP: [TECHNICAL_ID] Serial No: CT-4190815…"
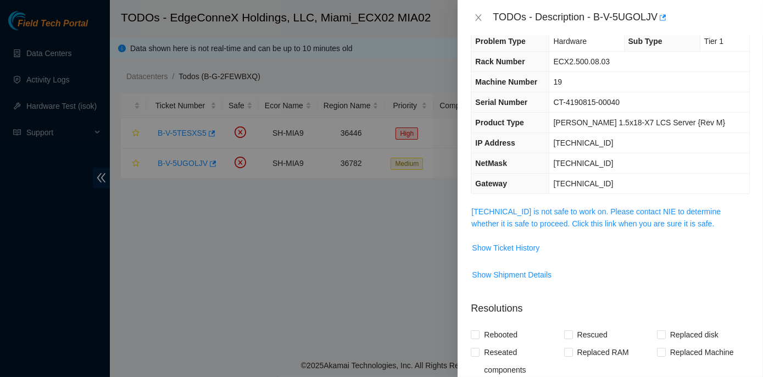
scroll to position [0, 0]
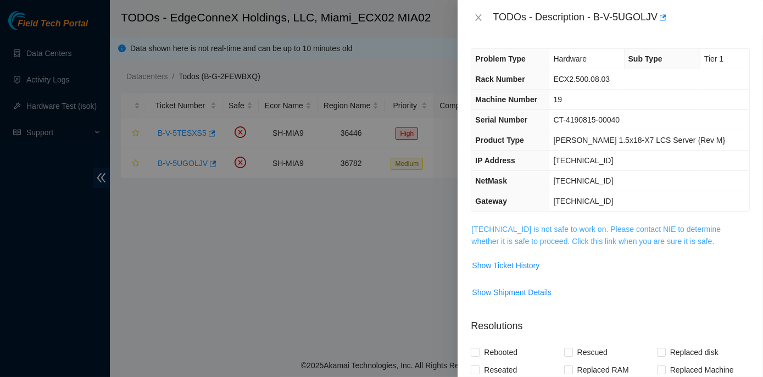
type textarea "Rack No: ECX2.500.08.03 Machine No: 19 IP: [TECHNICAL_ID] Serial No: CT-4190815…"
click at [611, 230] on link "[TECHNICAL_ID] is not safe to work on. Please contact NIE to determine whether …" at bounding box center [596, 235] width 249 height 21
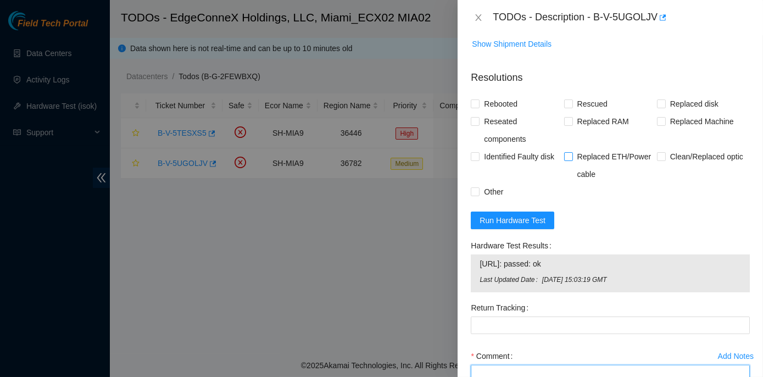
scroll to position [695, 0]
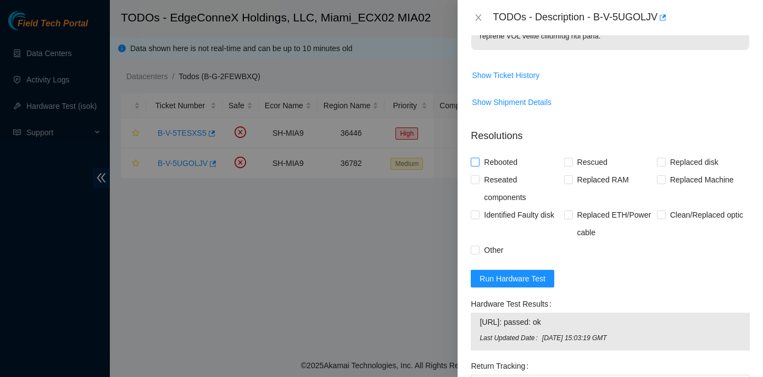
click at [478, 159] on input "Rebooted" at bounding box center [475, 162] width 8 height 8
checkbox input "true"
click at [661, 163] on span at bounding box center [661, 162] width 9 height 9
click at [661, 163] on input "Replaced disk" at bounding box center [661, 162] width 8 height 8
checkbox input "true"
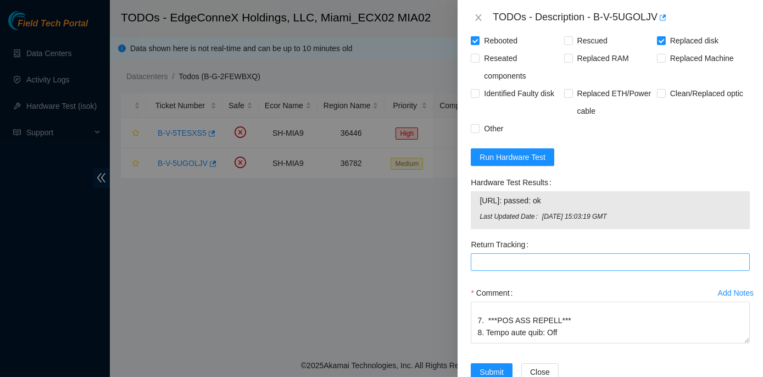
scroll to position [844, 0]
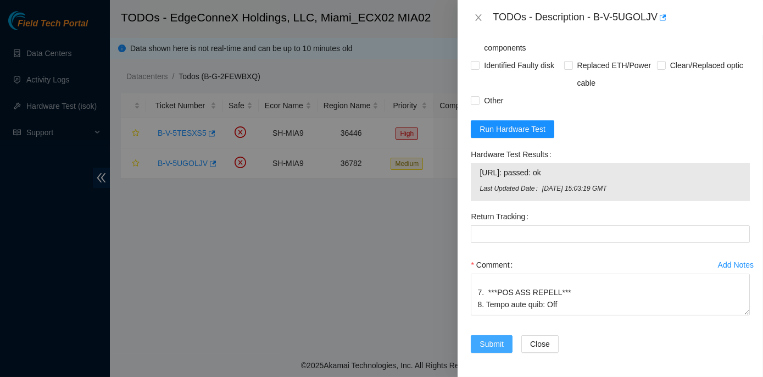
click at [488, 340] on span "Submit" at bounding box center [492, 344] width 24 height 12
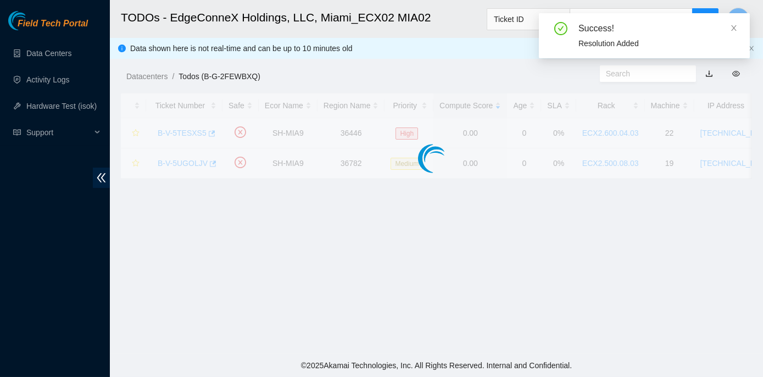
scroll to position [306, 0]
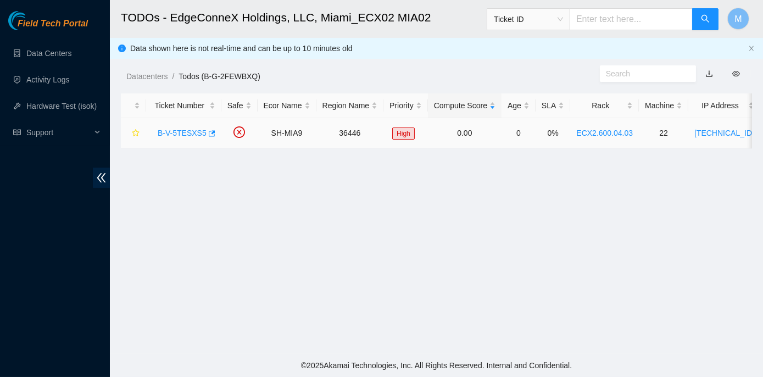
click at [197, 133] on link "B-V-5TESXS5" at bounding box center [182, 133] width 49 height 9
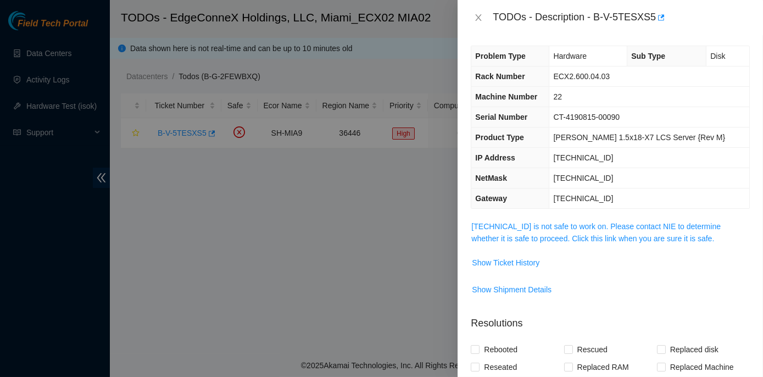
scroll to position [199, 0]
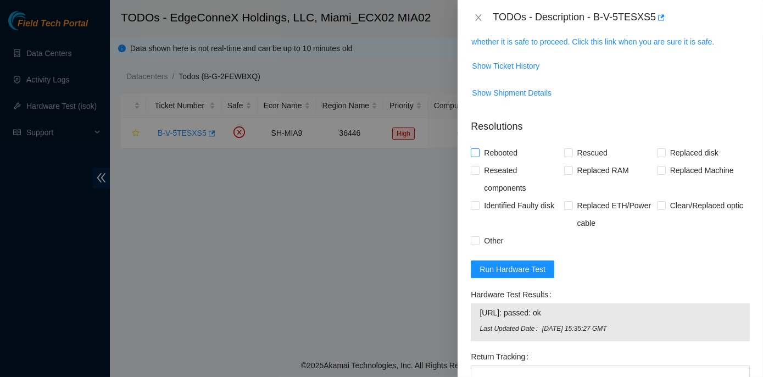
click at [477, 152] on input "Rebooted" at bounding box center [475, 152] width 8 height 8
checkbox input "true"
click at [657, 153] on input "Replaced disk" at bounding box center [661, 152] width 8 height 8
checkbox input "true"
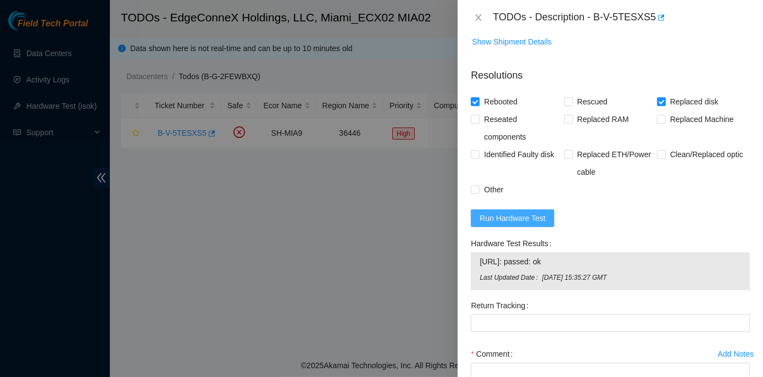
scroll to position [340, 0]
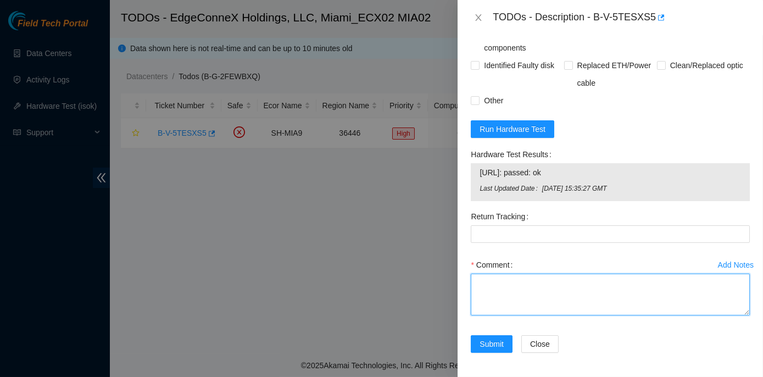
click at [486, 279] on textarea "Comment" at bounding box center [610, 295] width 279 height 42
paste textarea "Rack No: ECX2.600.04.03 Machine No: 22 IP: 23.205.45.59 Serial No: CT-4190815-0…"
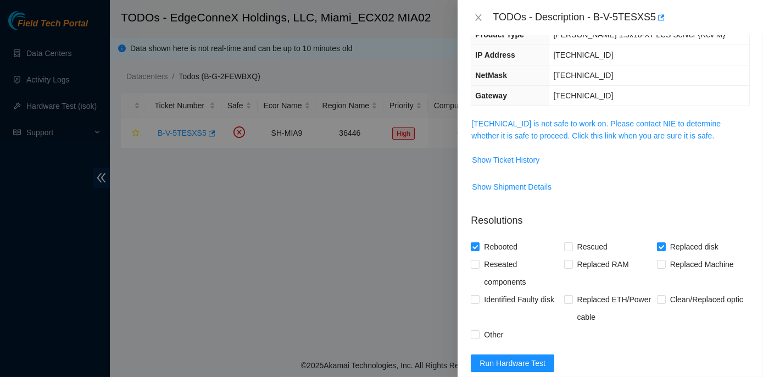
scroll to position [40, 0]
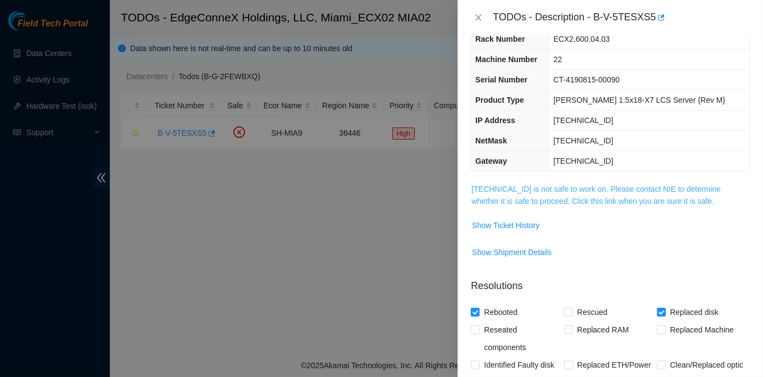
type textarea "Rack No: ECX2.600.04.03 Machine No: 22 IP: 23.205.45.59 Serial No: CT-4190815-0…"
click at [570, 189] on link "23.205.45.59 is not safe to work on. Please contact NIE to determine whether it…" at bounding box center [596, 195] width 249 height 21
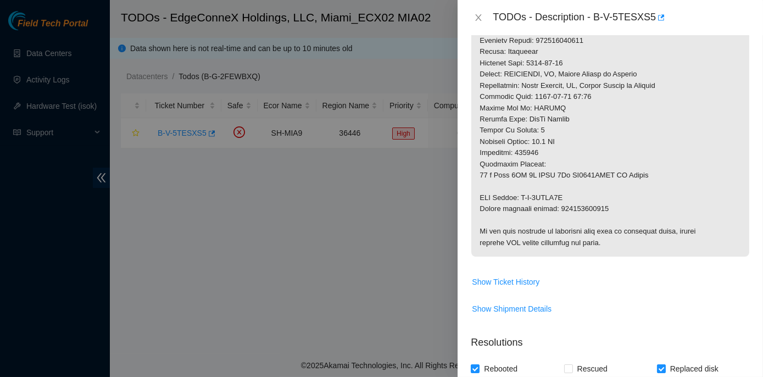
scroll to position [540, 0]
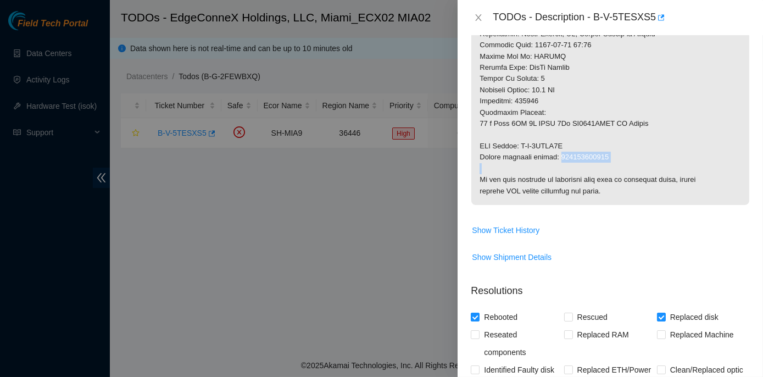
drag, startPoint x: 557, startPoint y: 157, endPoint x: 602, endPoint y: 163, distance: 44.9
drag, startPoint x: 602, startPoint y: 163, endPoint x: 590, endPoint y: 155, distance: 13.9
copy p "473665210577"
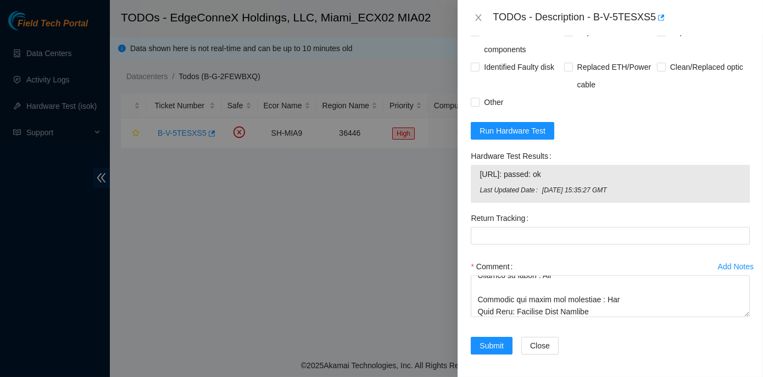
scroll to position [844, 0]
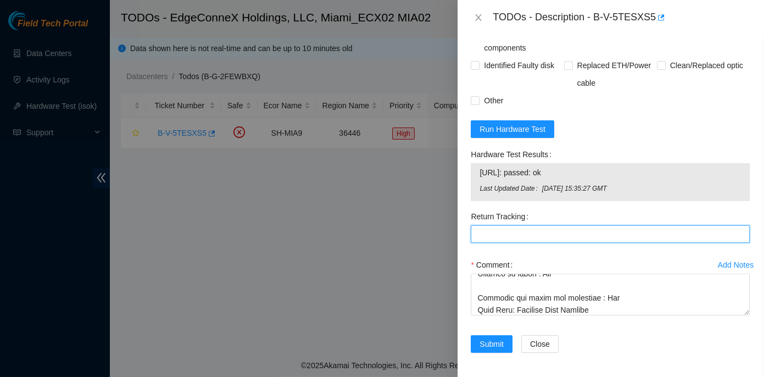
click at [505, 230] on Tracking "Return Tracking" at bounding box center [610, 234] width 279 height 18
paste Tracking "473665210577"
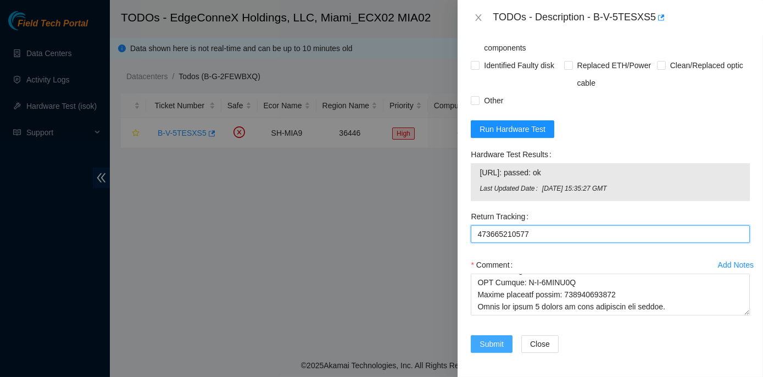
type Tracking "473665210577"
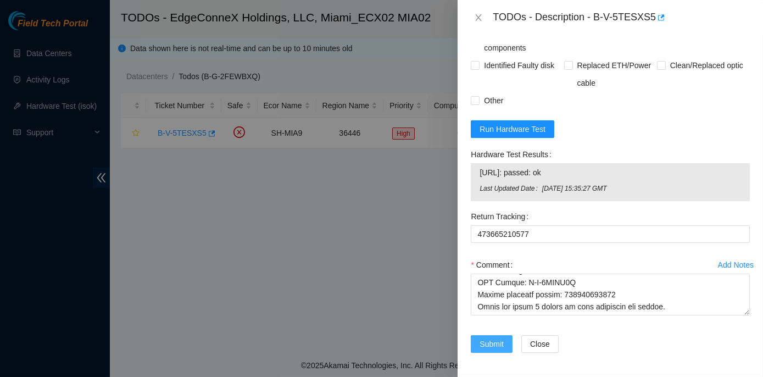
click at [491, 343] on span "Submit" at bounding box center [492, 344] width 24 height 12
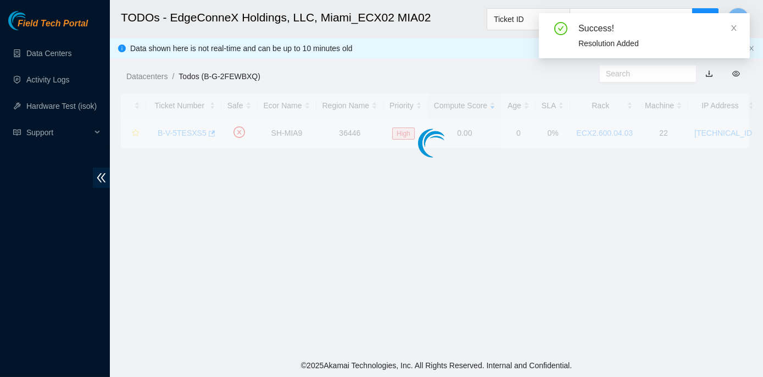
scroll to position [306, 0]
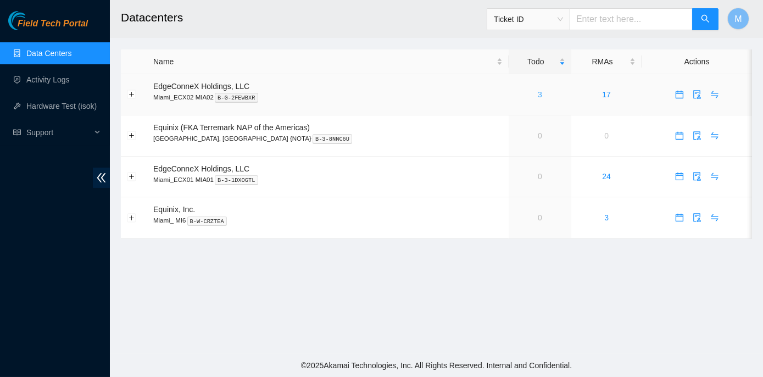
click at [515, 92] on div "3" at bounding box center [540, 94] width 51 height 12
